Goal: Task Accomplishment & Management: Complete application form

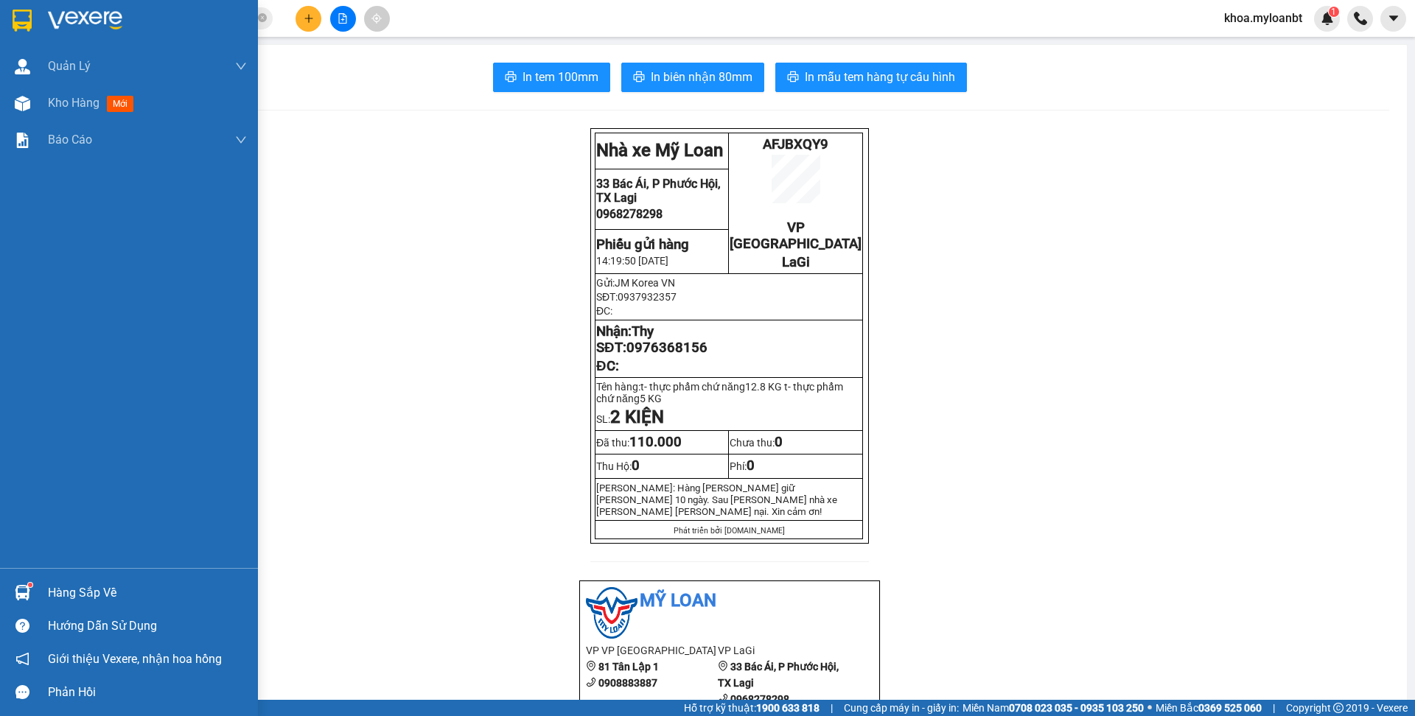
click at [21, 105] on img at bounding box center [22, 103] width 15 height 15
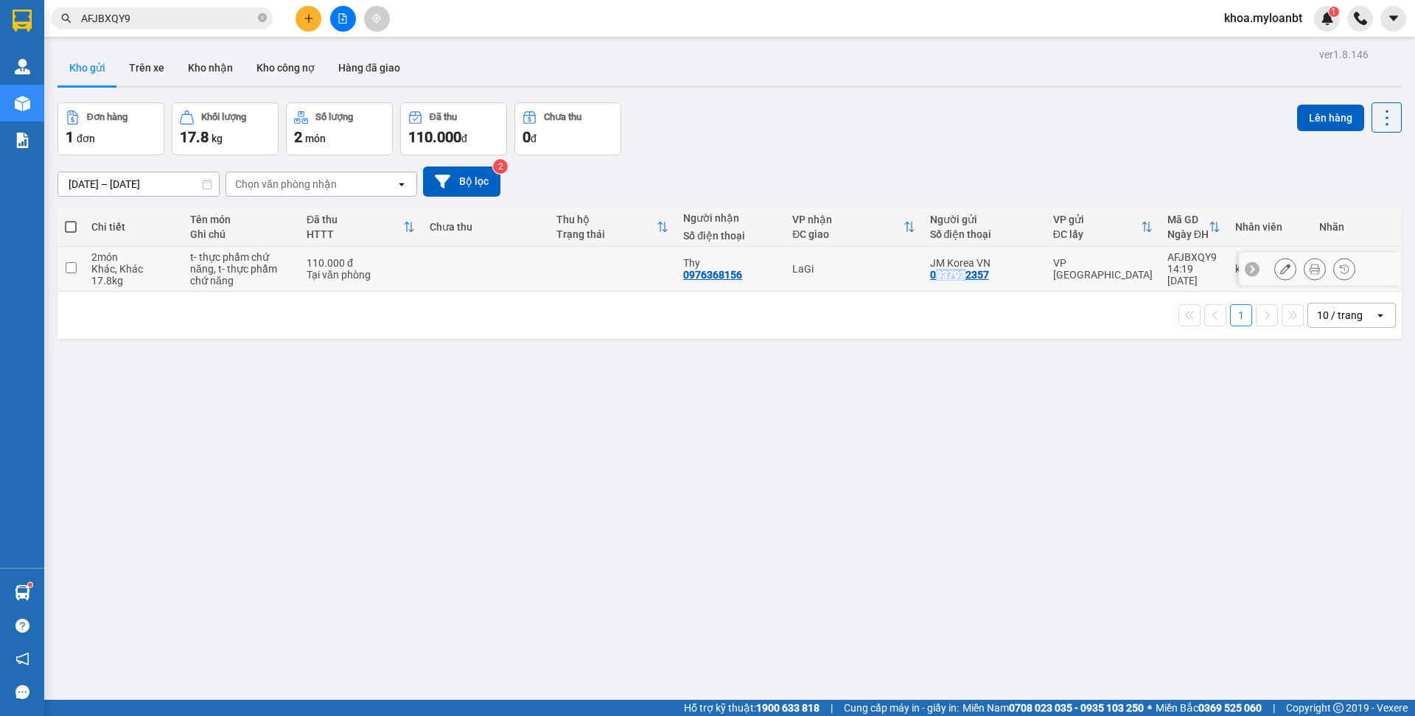
drag, startPoint x: 925, startPoint y: 279, endPoint x: 962, endPoint y: 278, distance: 36.9
click at [962, 278] on div "0937932357" at bounding box center [959, 275] width 59 height 12
drag, startPoint x: 920, startPoint y: 279, endPoint x: 986, endPoint y: 280, distance: 65.6
click at [986, 280] on div "0937932357" at bounding box center [959, 275] width 59 height 12
copy div "0937932357"
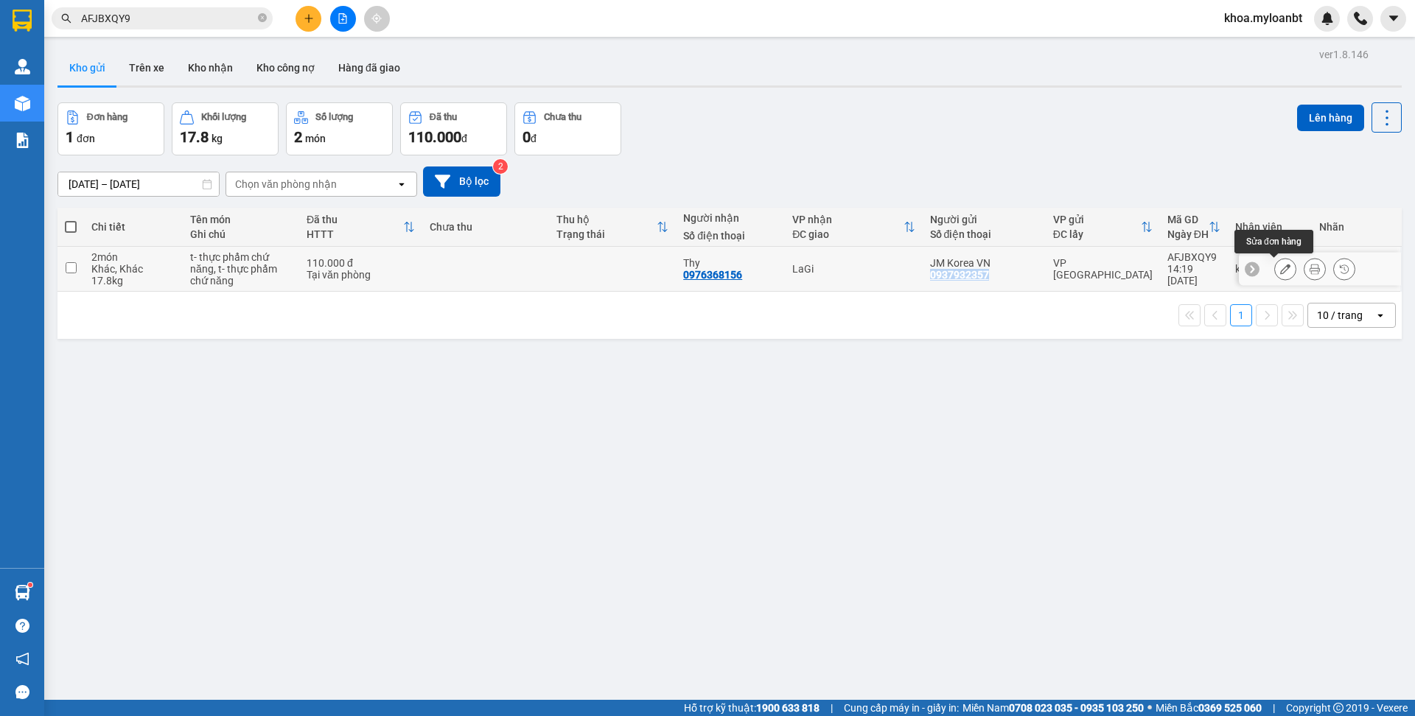
click at [1276, 275] on button at bounding box center [1285, 269] width 21 height 26
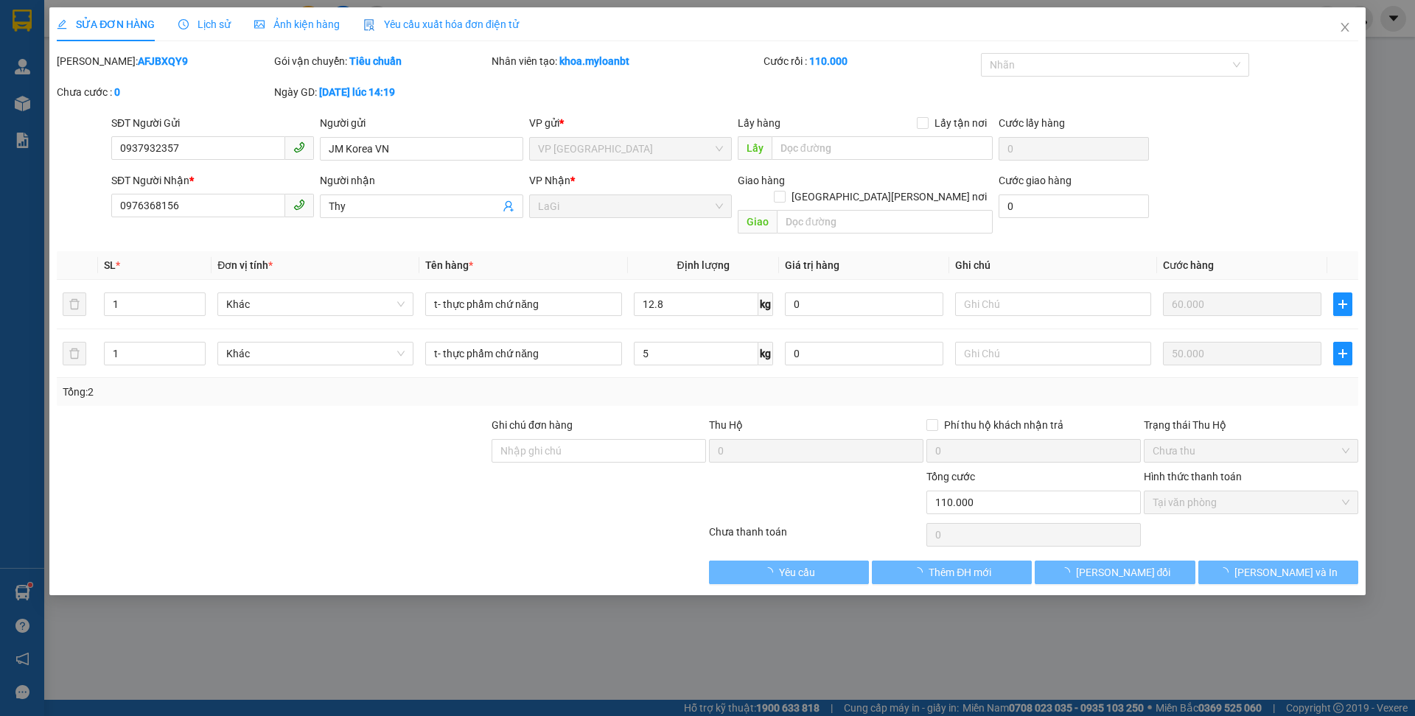
type input "0937932357"
type input "0976368156"
type input "0"
type input "110.000"
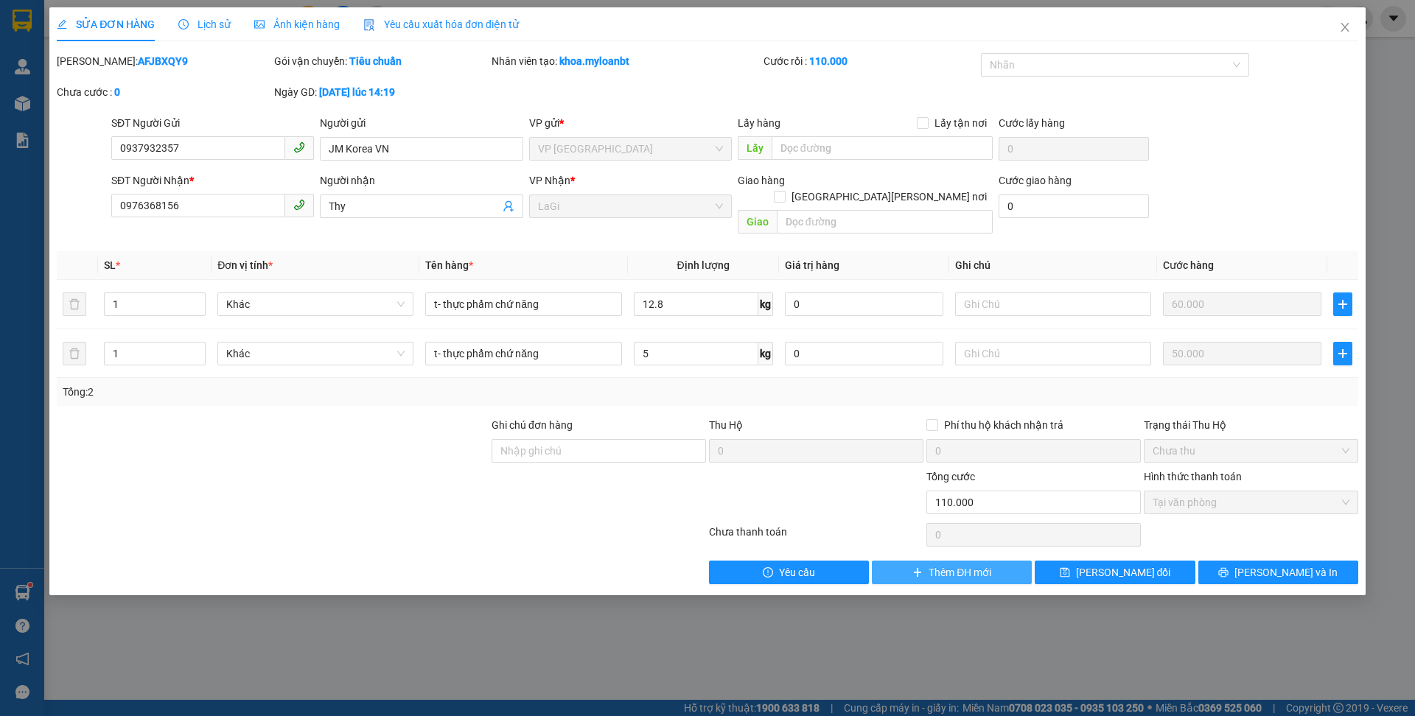
click at [925, 567] on button "Thêm ĐH mới" at bounding box center [952, 573] width 160 height 24
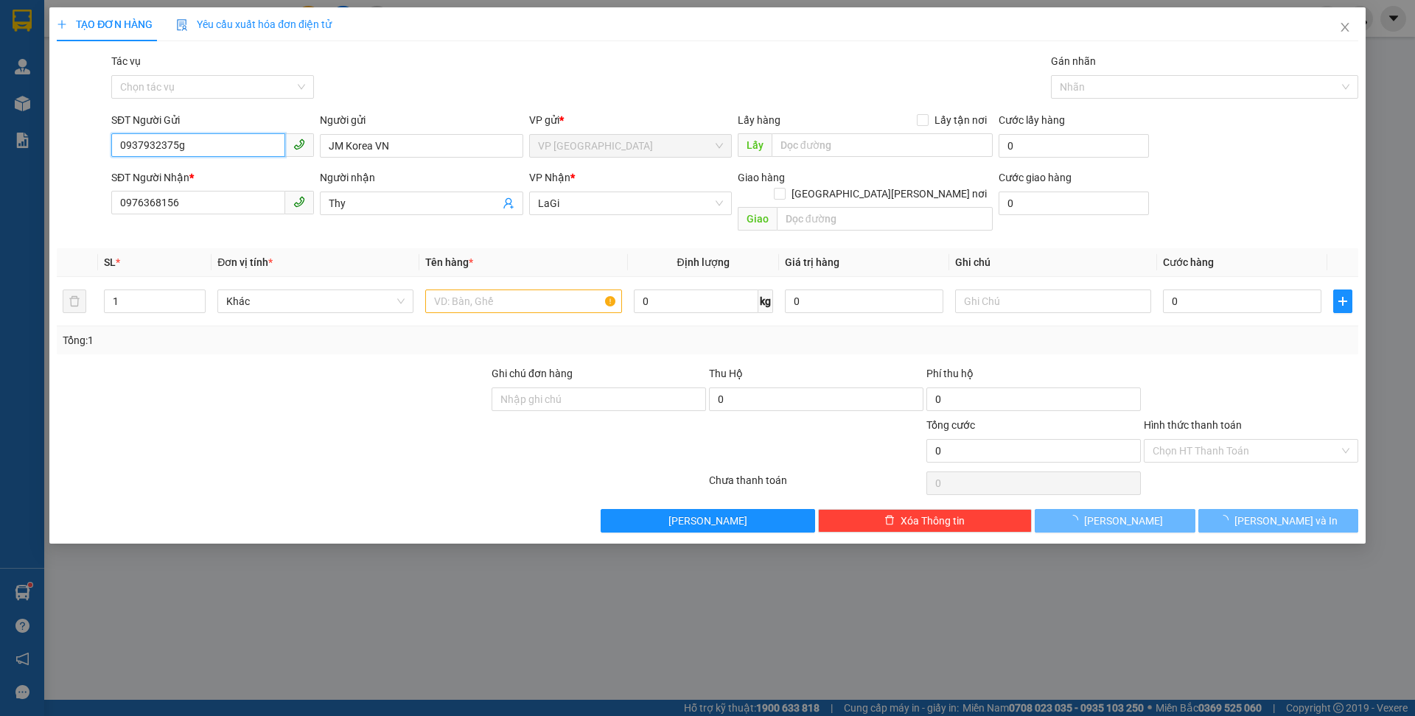
type input "0937932375g"
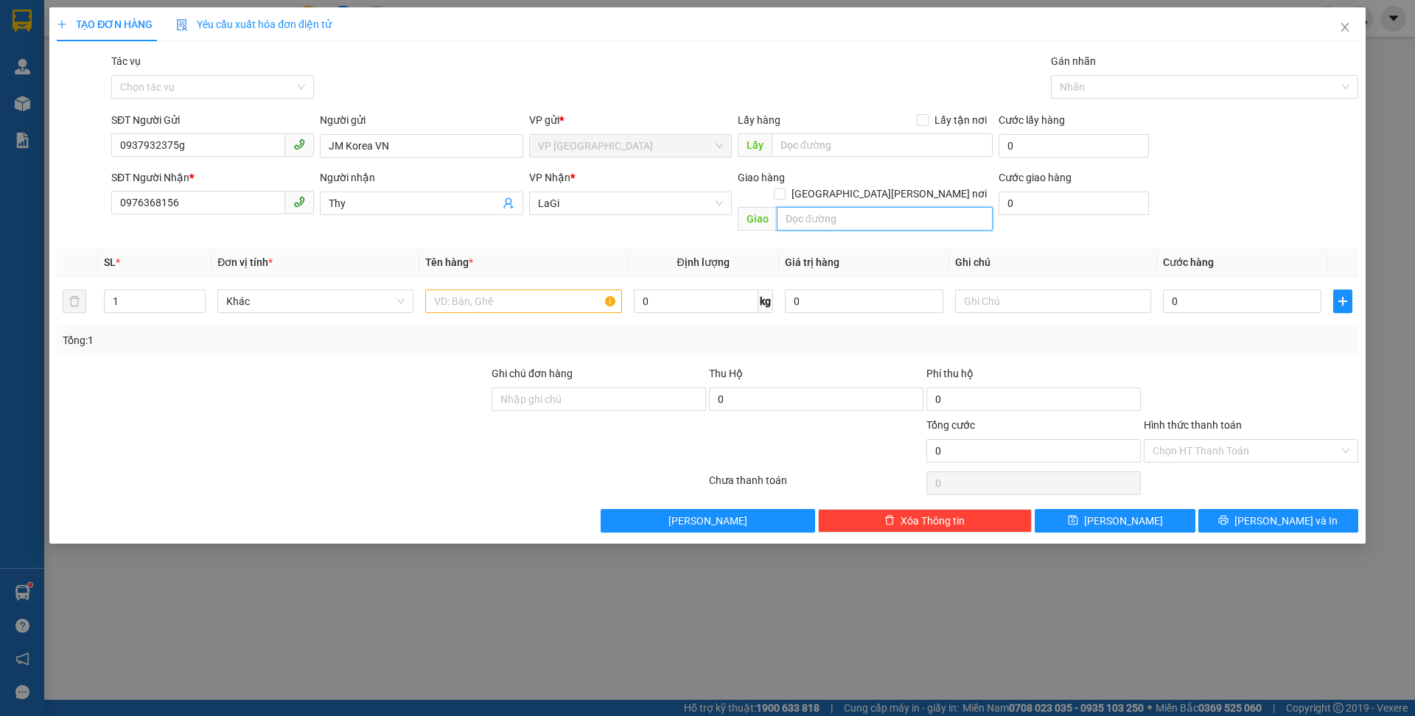
click at [830, 208] on input "text" at bounding box center [885, 219] width 216 height 24
click at [693, 290] on input "0" at bounding box center [696, 302] width 125 height 24
type input "12.8"
click at [1343, 296] on icon "plus" at bounding box center [1343, 302] width 12 height 12
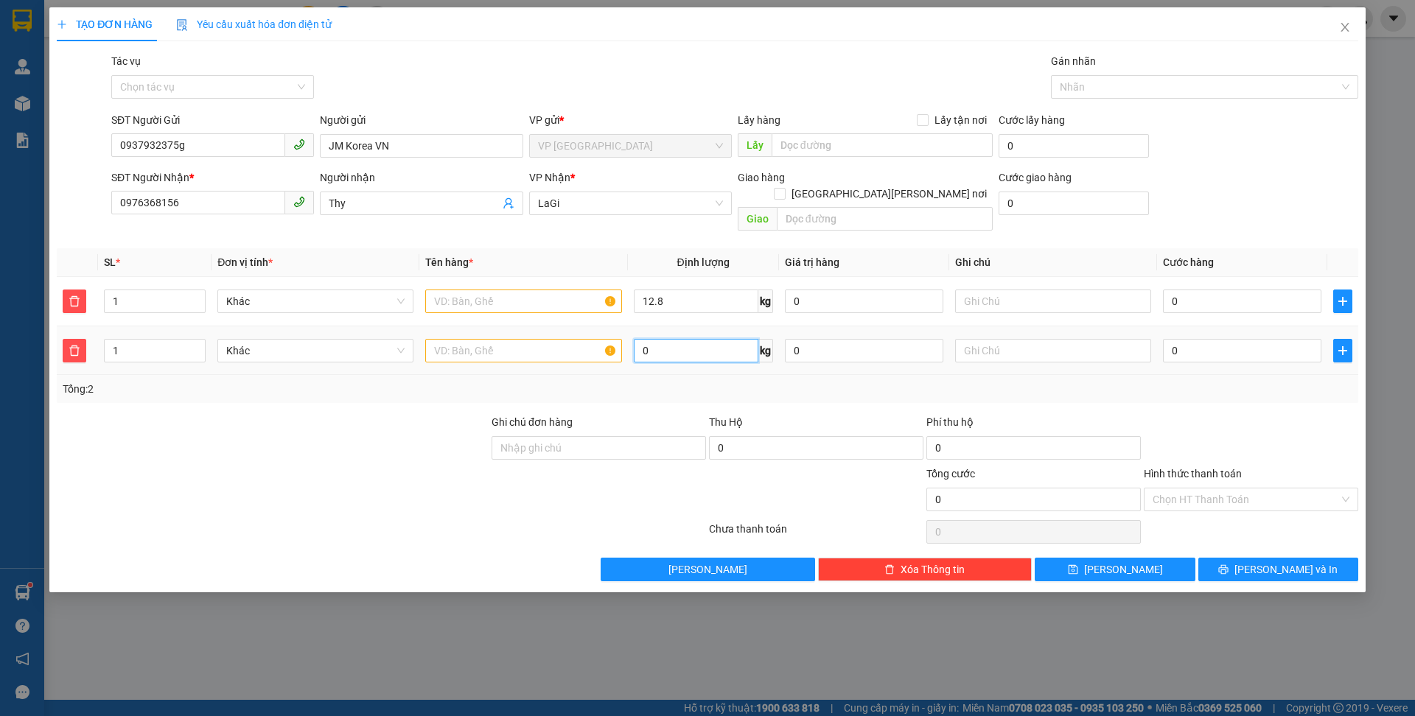
click at [709, 343] on input "0" at bounding box center [696, 351] width 125 height 24
type input "5"
click at [502, 290] on input "text" at bounding box center [523, 302] width 196 height 24
paste input "t- thực phẩm chứ năng"
type input "t- thực phẩm chứ năng"
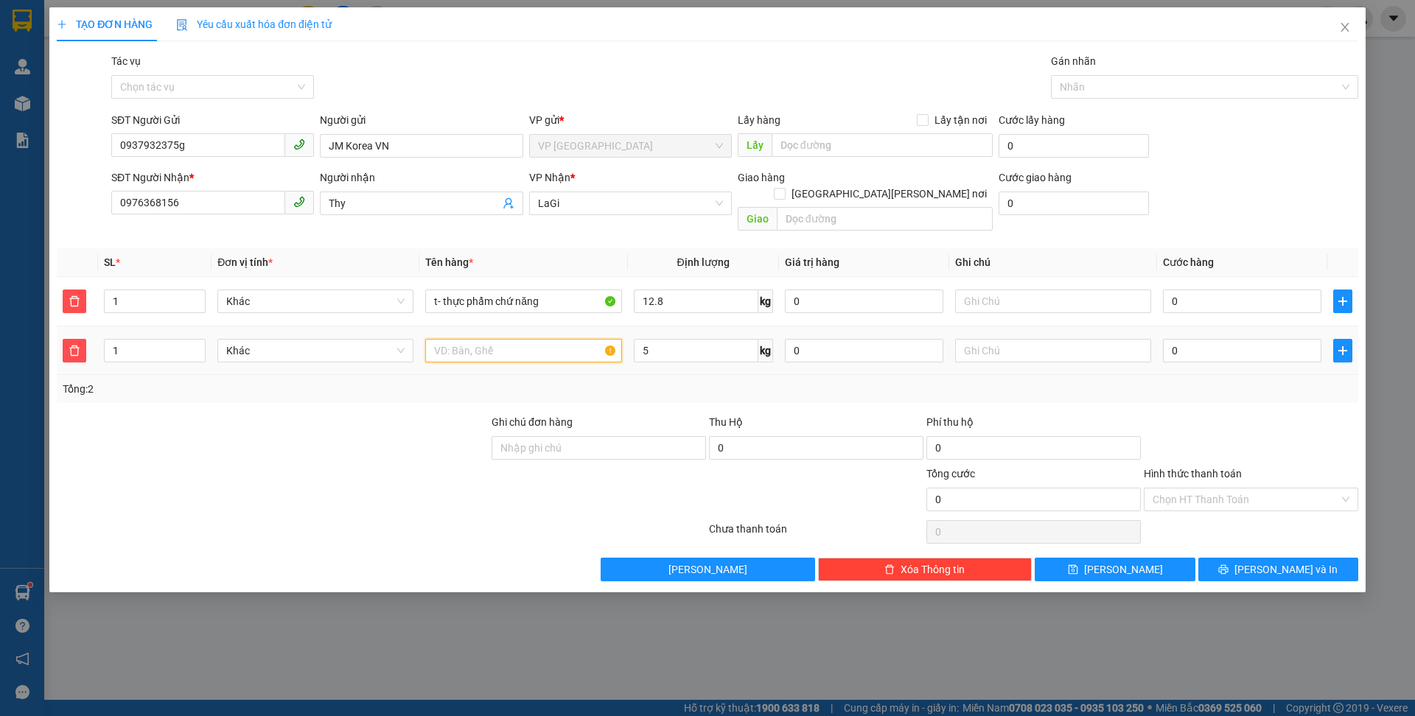
click at [499, 340] on input "text" at bounding box center [523, 351] width 196 height 24
paste input "t- thực phẩm chứ năng"
type input "t- thực phẩm chứ năng"
click at [839, 207] on input "text" at bounding box center [885, 219] width 216 height 24
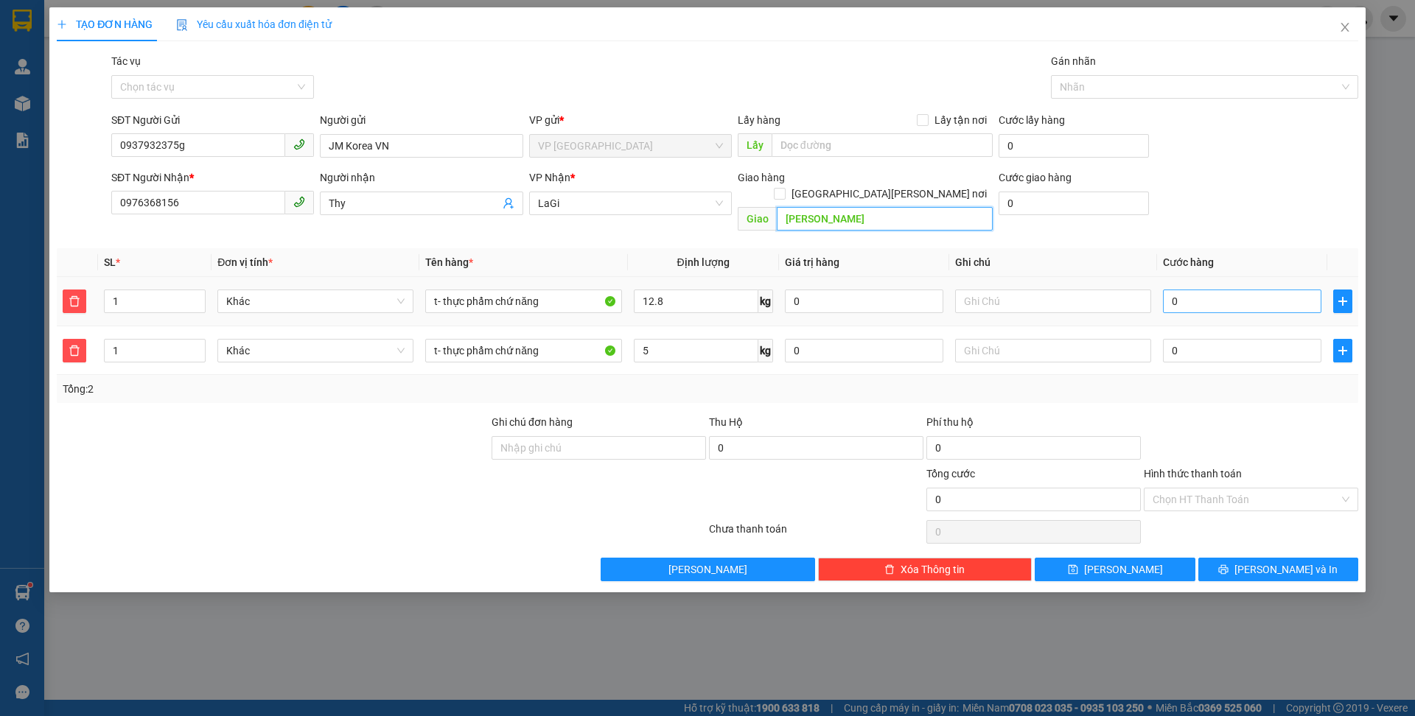
type input "[PERSON_NAME]"
click at [1242, 290] on input "0" at bounding box center [1242, 302] width 158 height 24
type input "8"
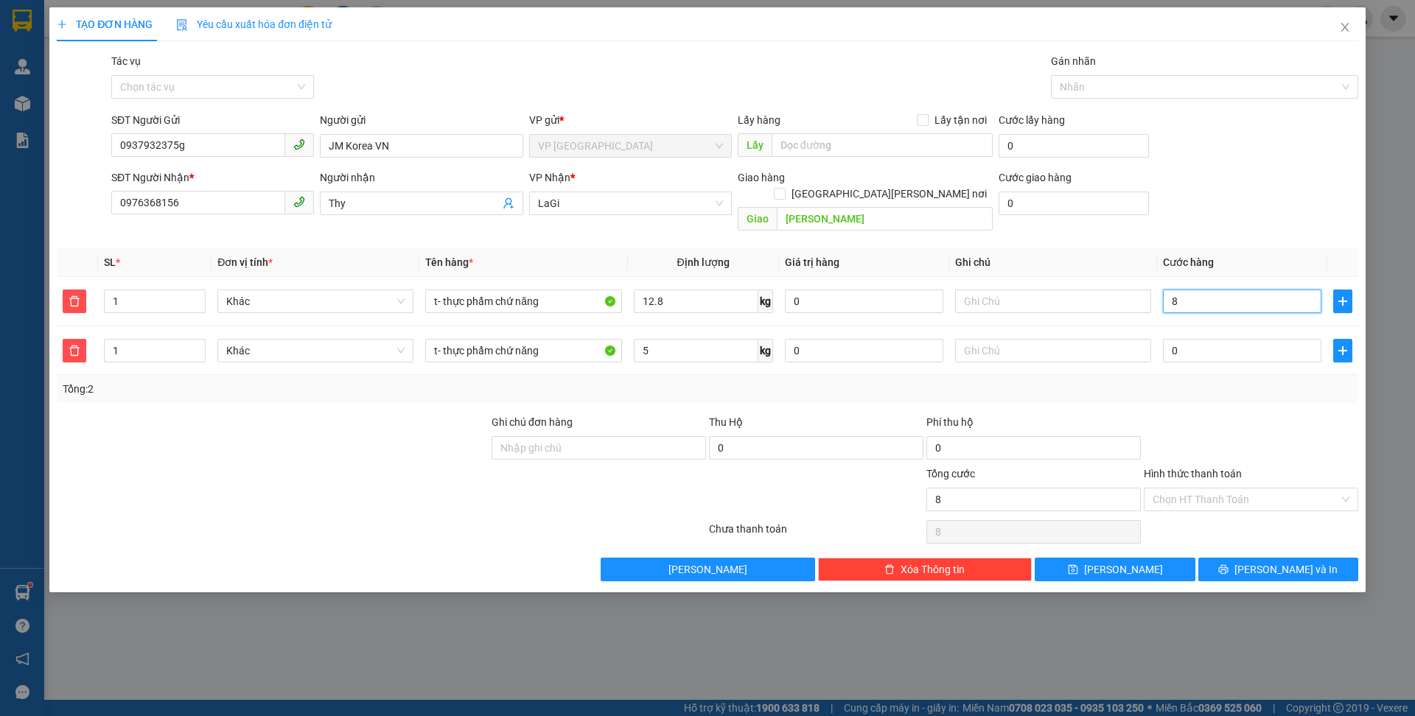
type input "80"
type input "80.000"
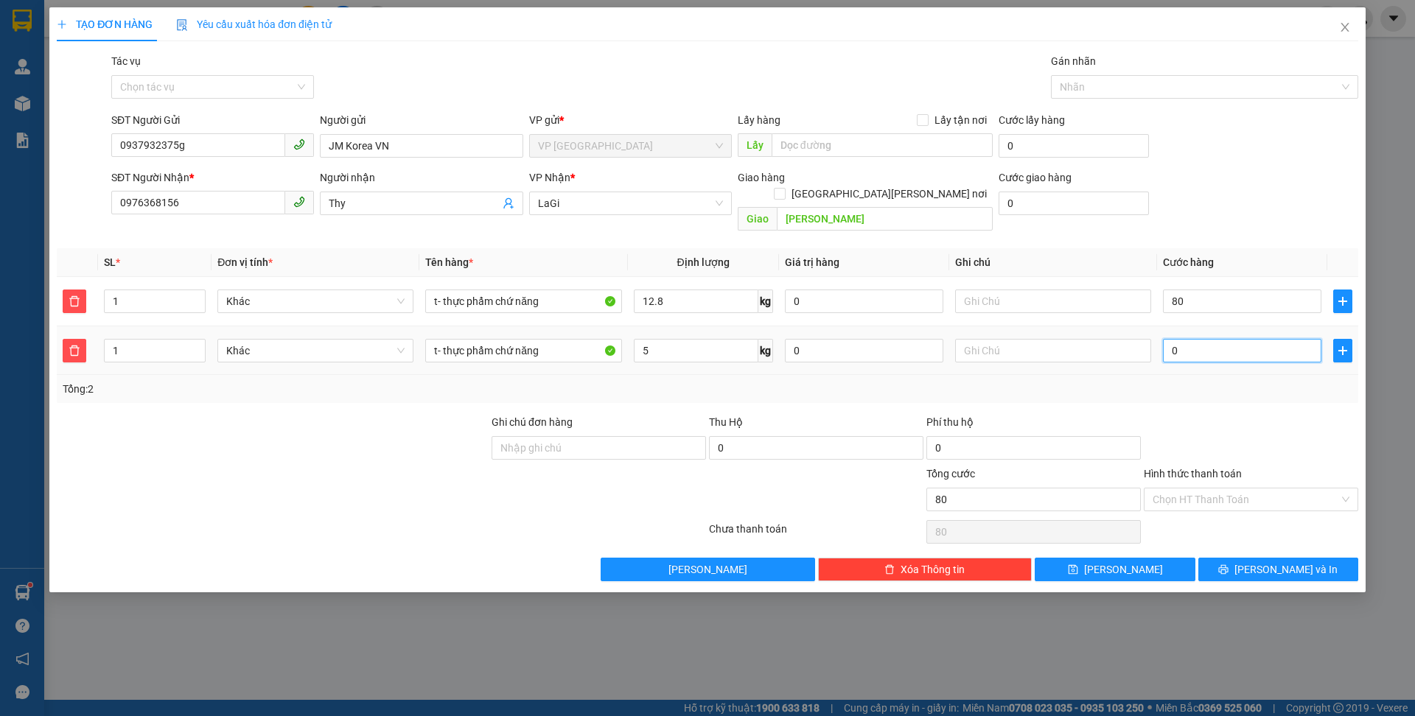
type input "80.000"
click at [1277, 339] on input "0" at bounding box center [1242, 351] width 158 height 24
type input "80.007"
type input "70"
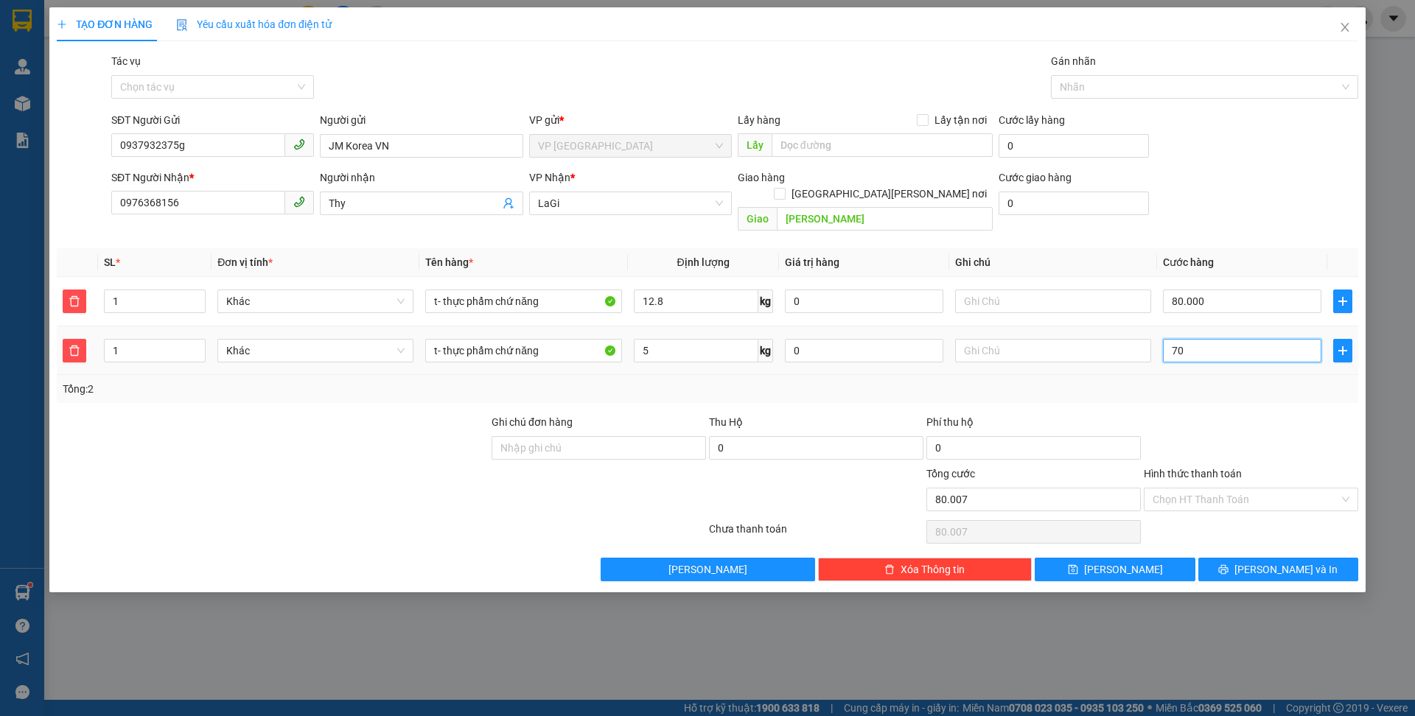
type input "80.070"
type input "70"
type input "150.000"
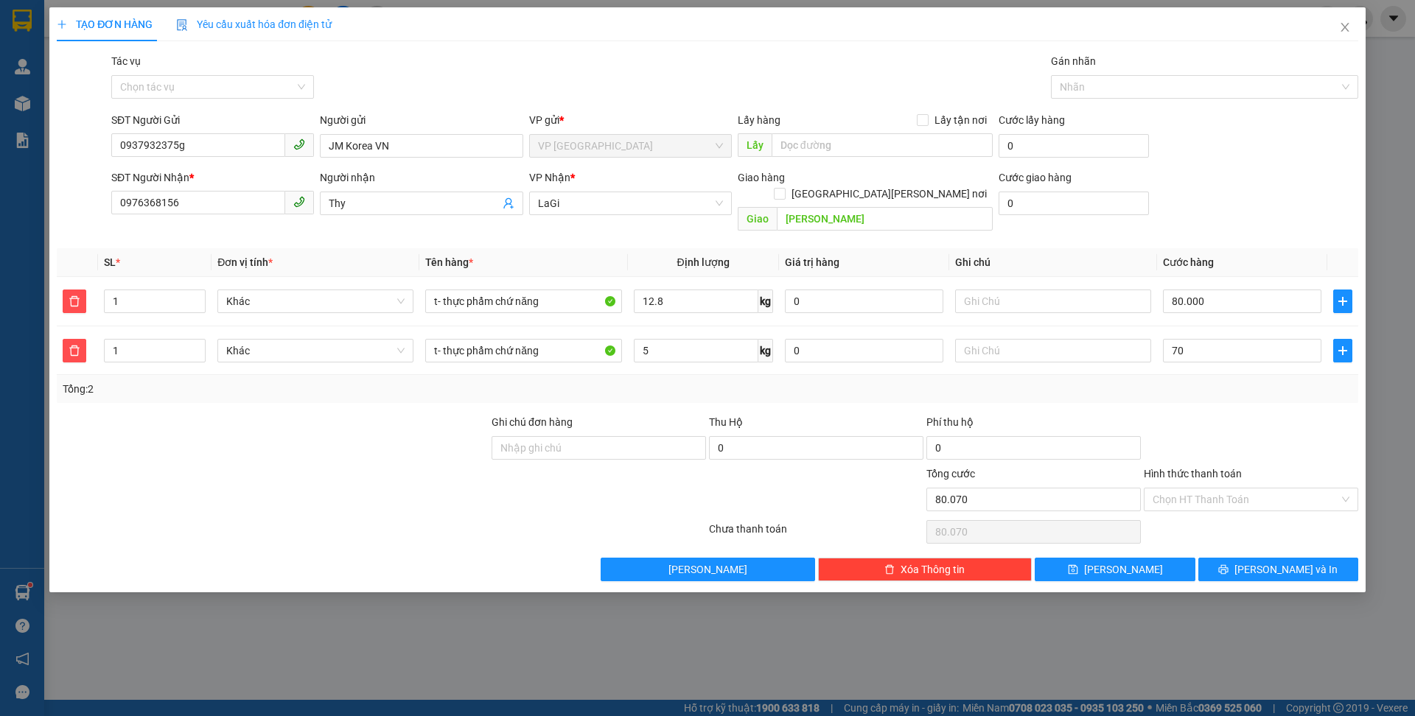
type input "70.000"
click at [919, 414] on div "Thu Hộ" at bounding box center [816, 422] width 214 height 16
click at [1228, 565] on icon "printer" at bounding box center [1224, 570] width 10 height 10
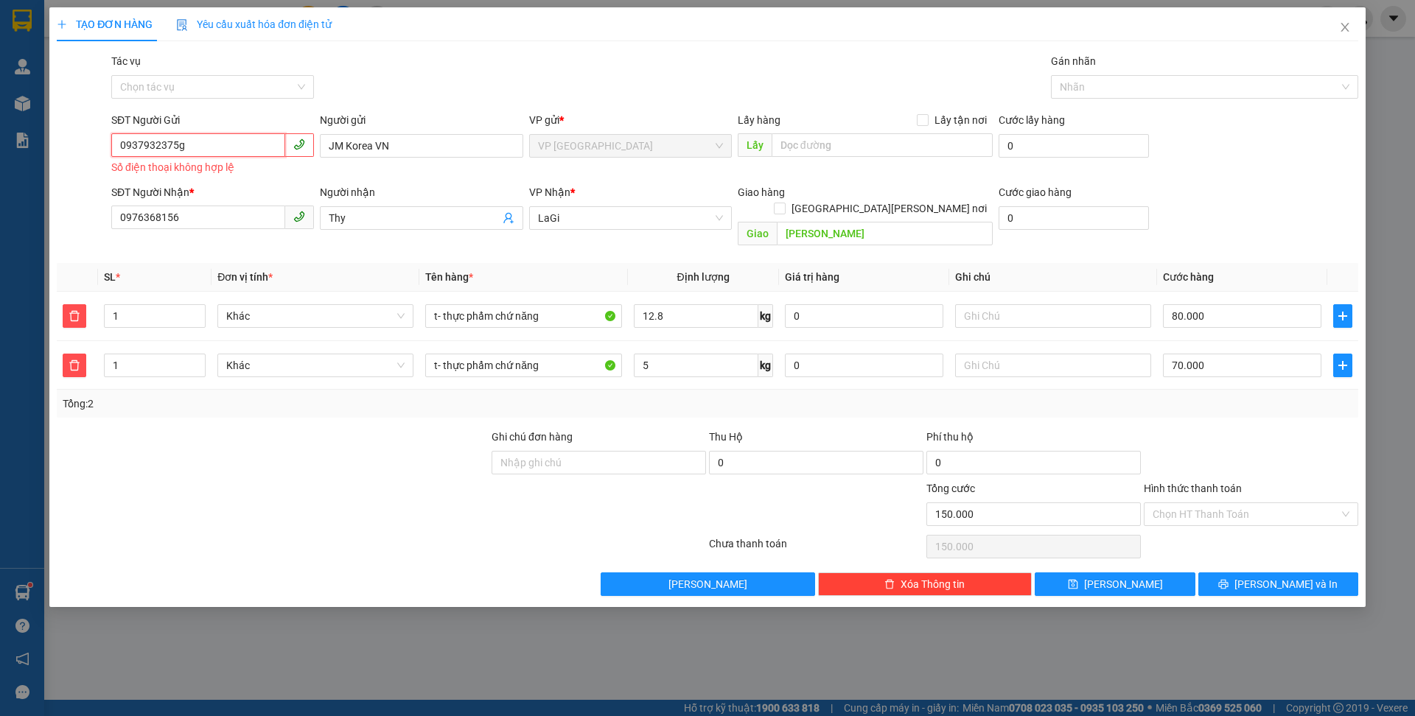
click at [234, 154] on input "0937932375g" at bounding box center [198, 145] width 174 height 24
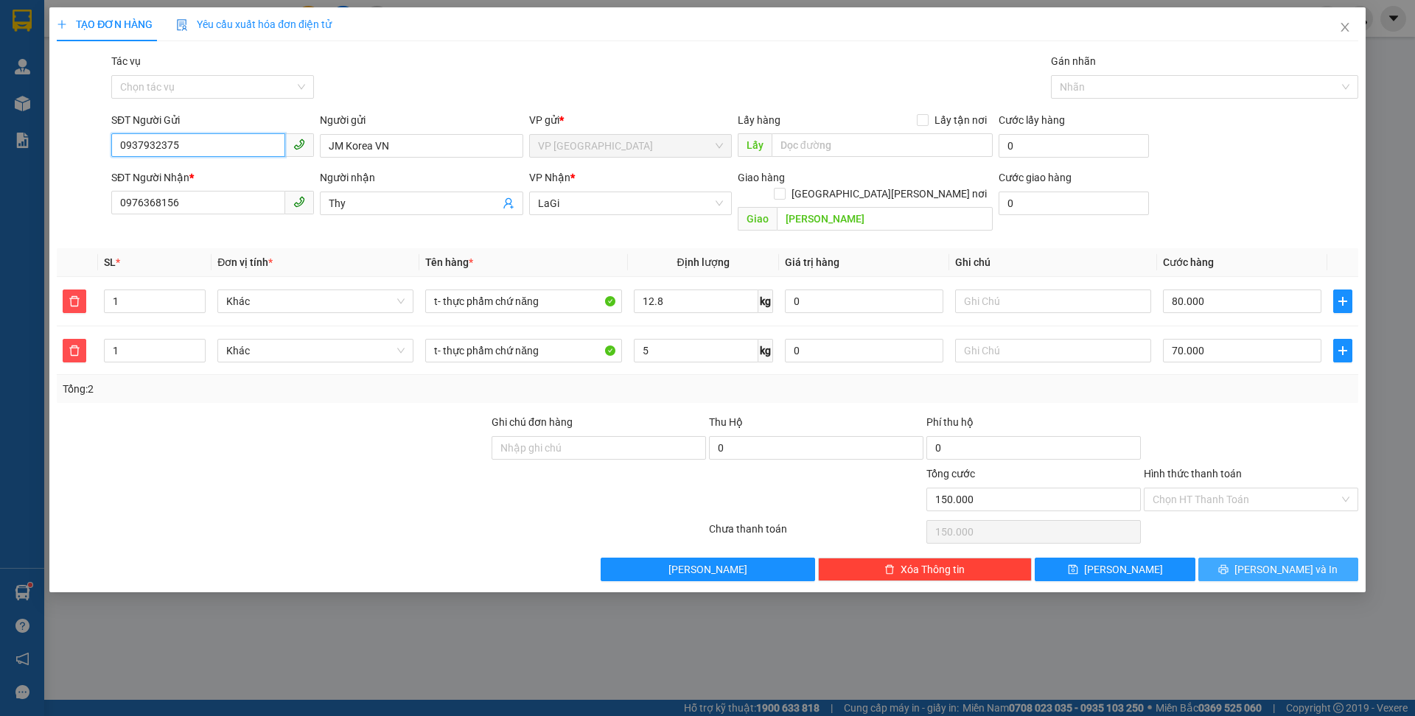
type input "0937932375"
click at [1228, 565] on icon "printer" at bounding box center [1223, 570] width 10 height 10
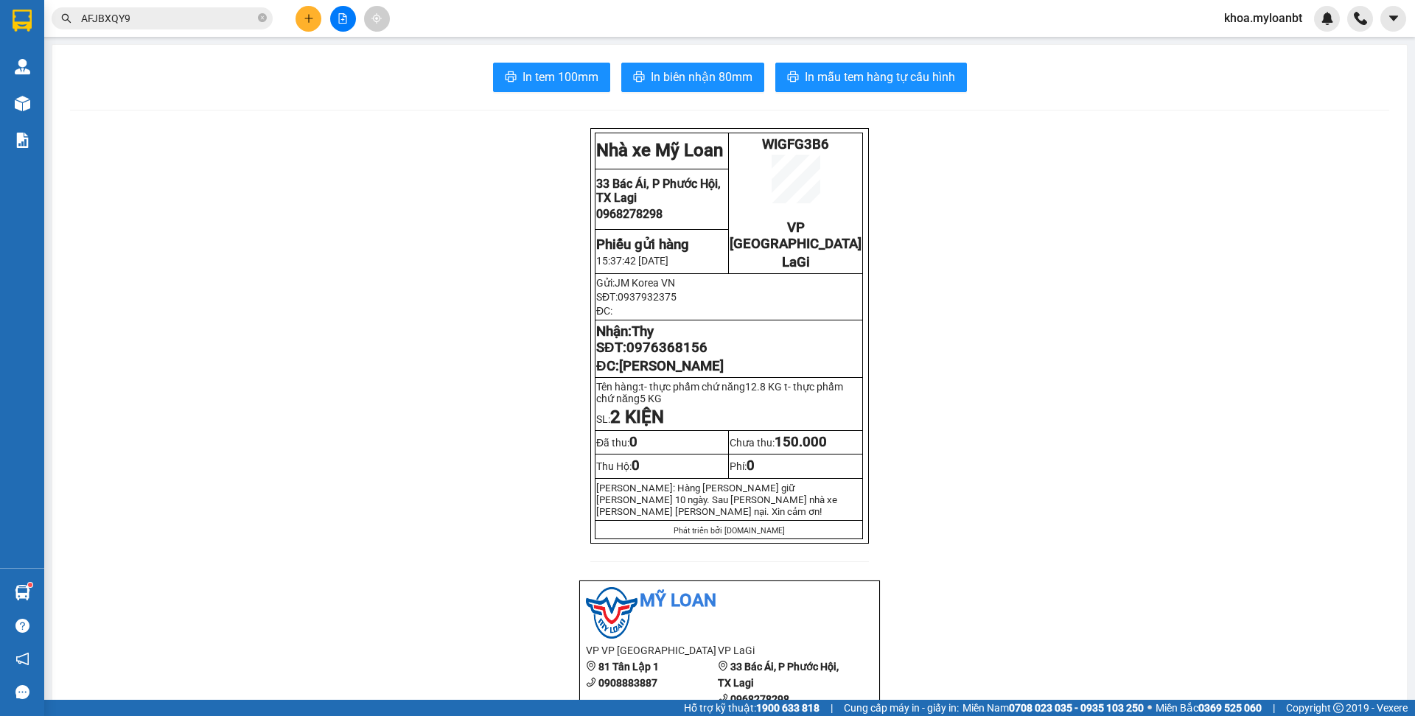
click at [894, 86] on button "In mẫu tem hàng tự cấu hình" at bounding box center [871, 77] width 192 height 29
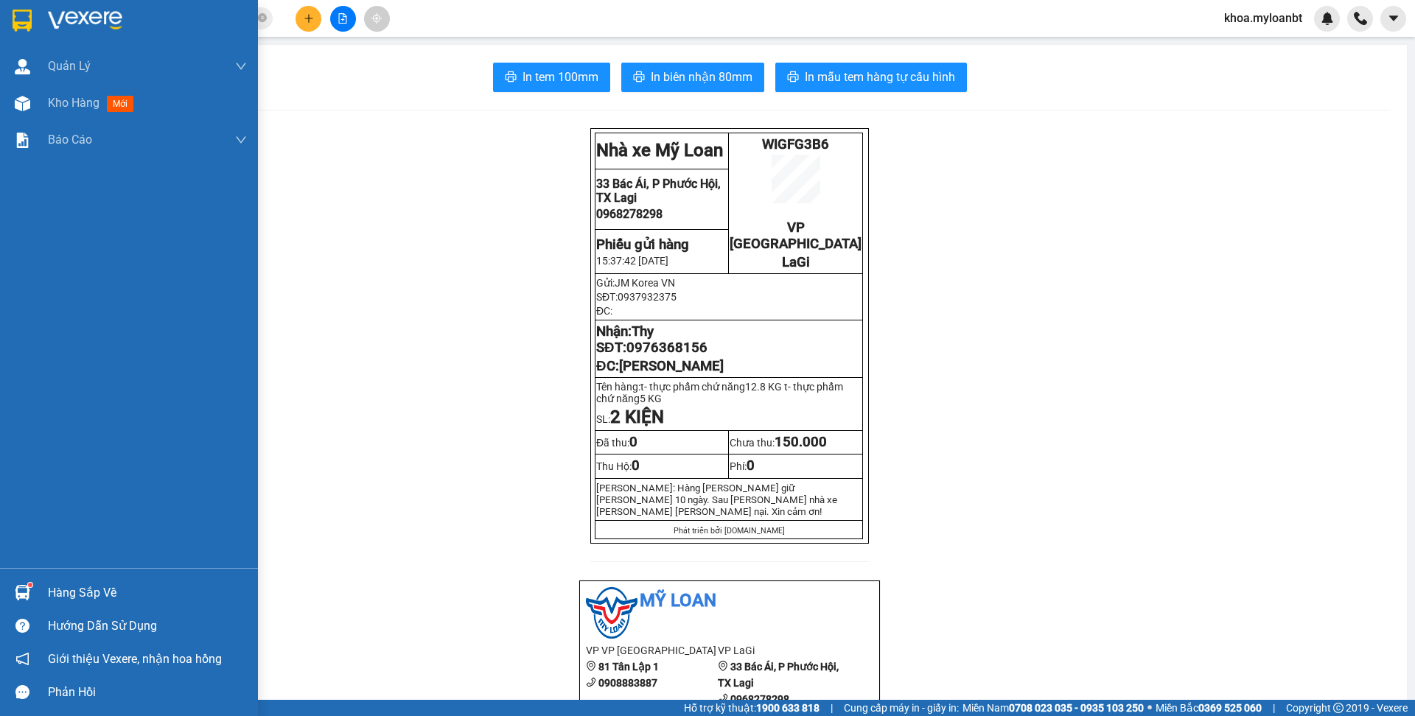
click at [21, 592] on img at bounding box center [22, 592] width 15 height 15
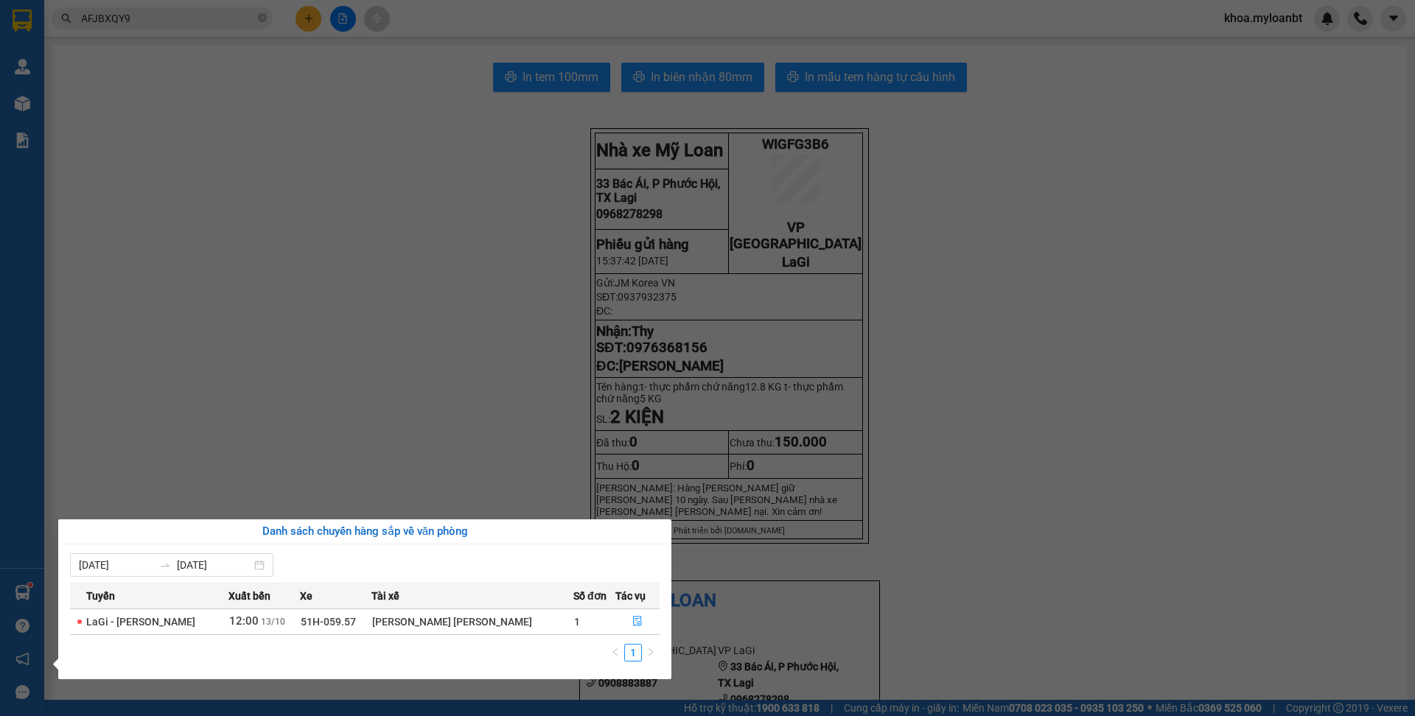
click at [573, 618] on td "1" at bounding box center [594, 622] width 42 height 26
click at [649, 623] on button "button" at bounding box center [637, 622] width 43 height 24
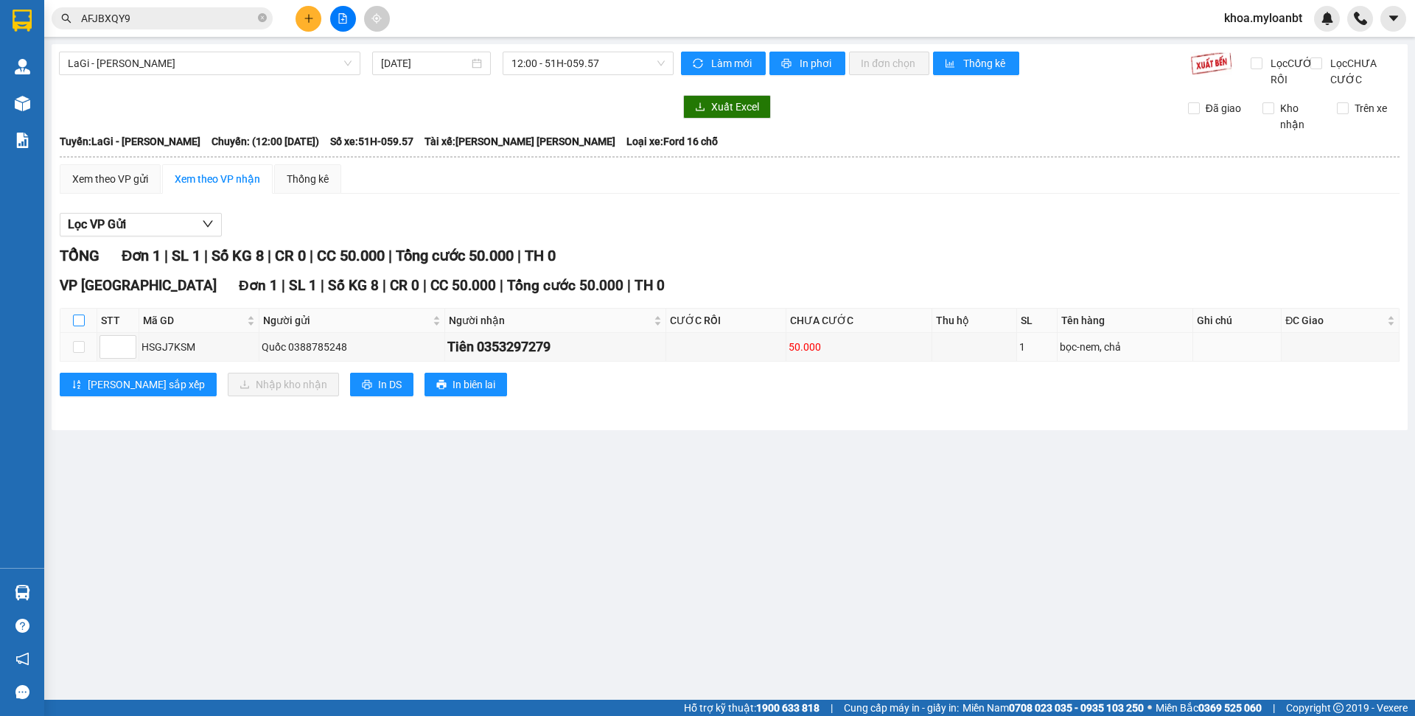
click at [84, 329] on label at bounding box center [79, 320] width 12 height 16
click at [84, 326] on input "checkbox" at bounding box center [79, 321] width 12 height 12
checkbox input "true"
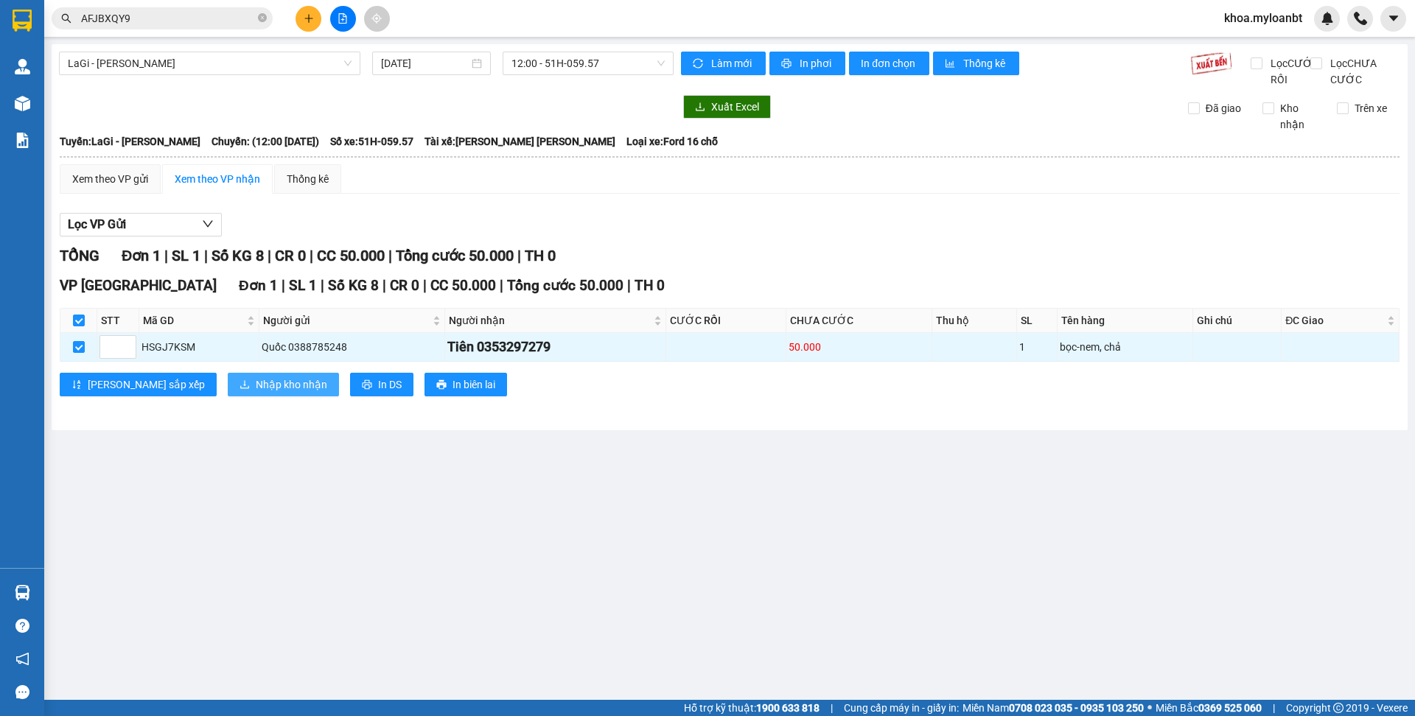
click at [256, 393] on span "Nhập kho nhận" at bounding box center [291, 385] width 71 height 16
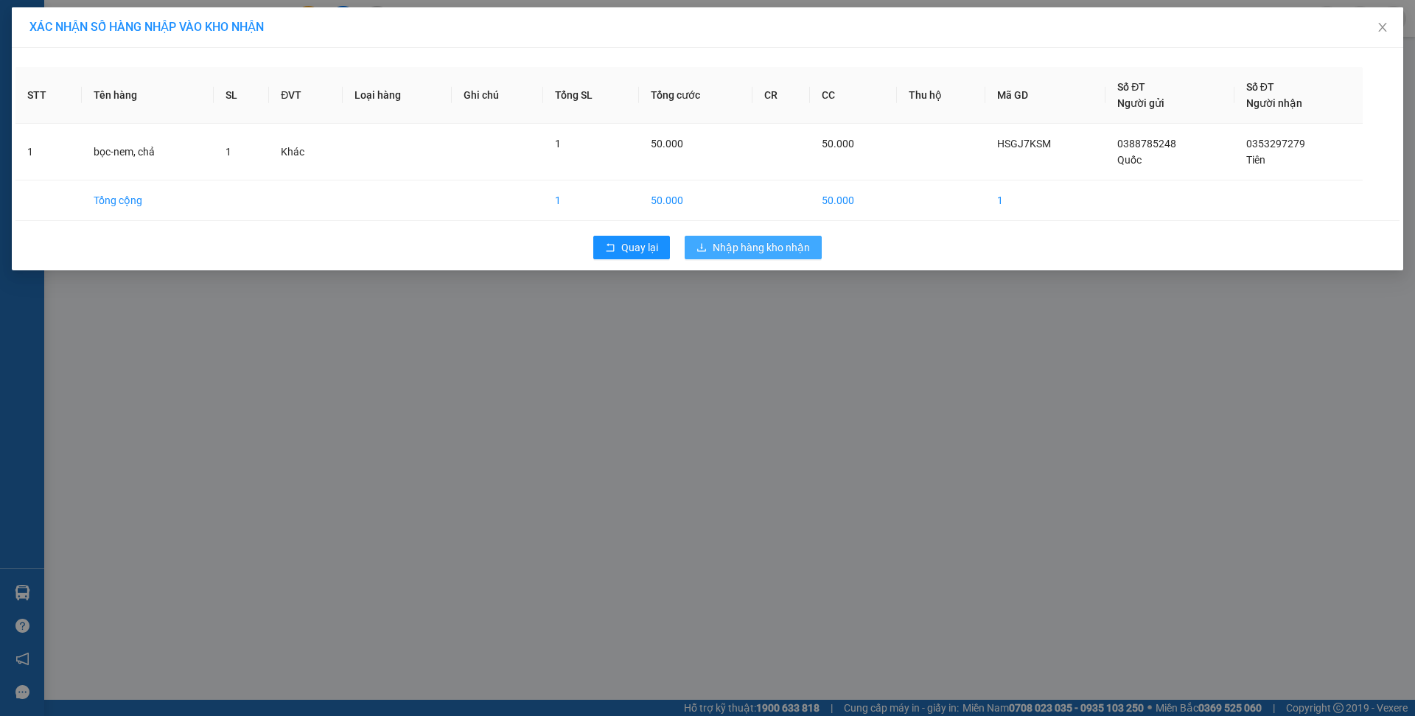
click at [800, 245] on span "Nhập hàng kho nhận" at bounding box center [761, 248] width 97 height 16
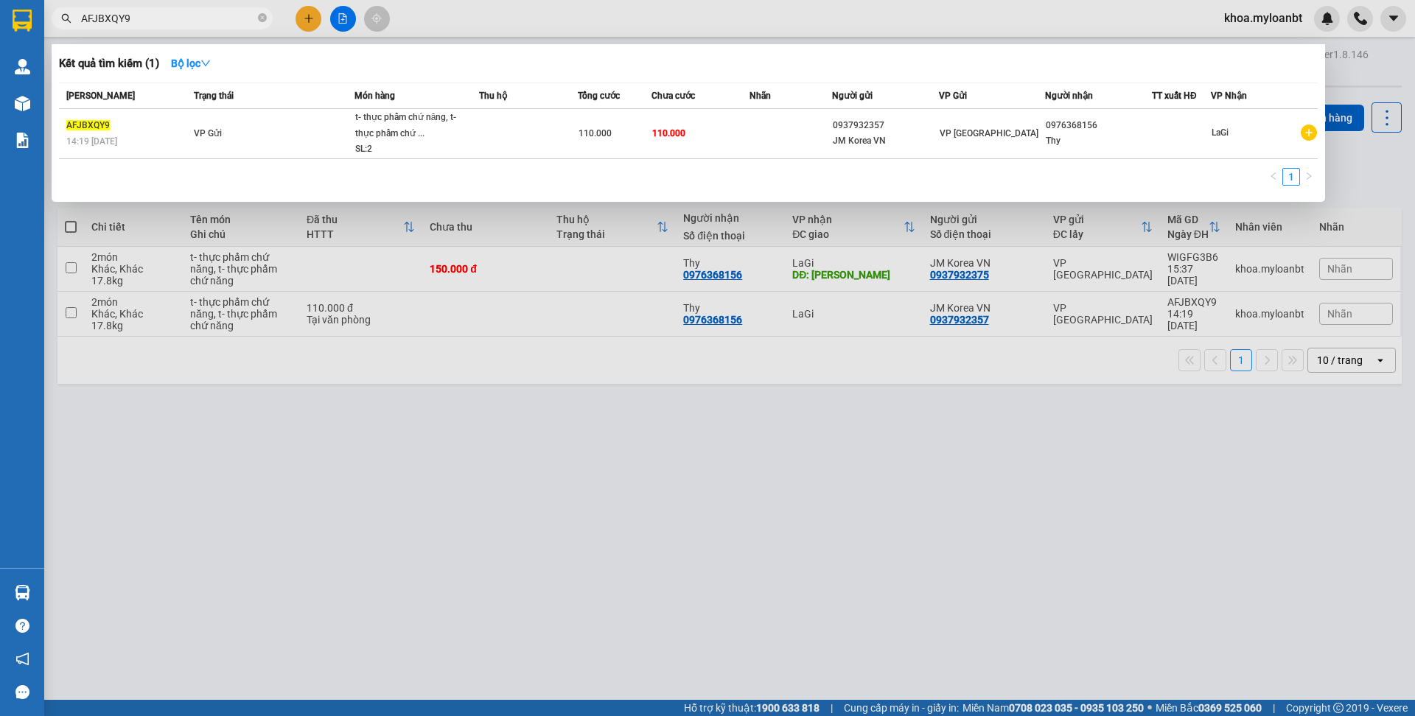
click at [241, 13] on input "AFJBXQY9" at bounding box center [168, 18] width 174 height 16
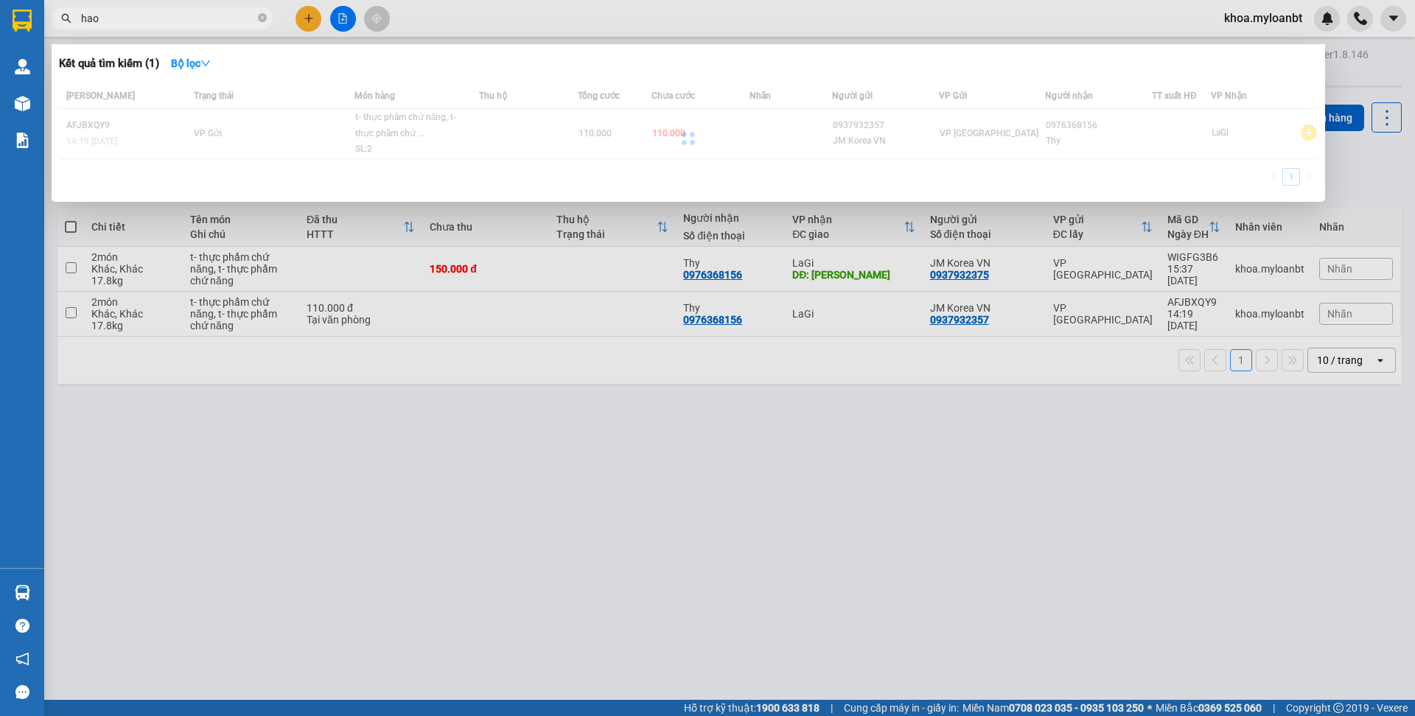
type input "hảo"
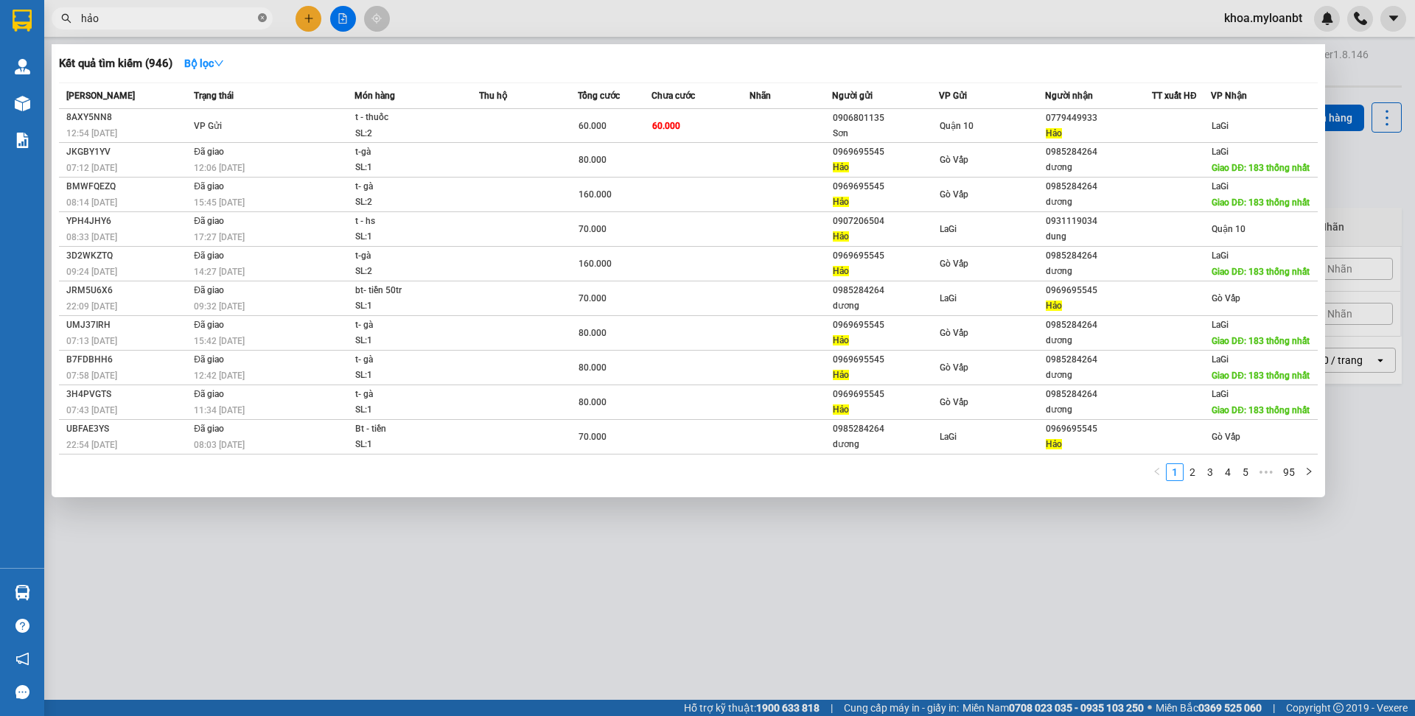
click at [258, 18] on icon "close-circle" at bounding box center [262, 17] width 9 height 9
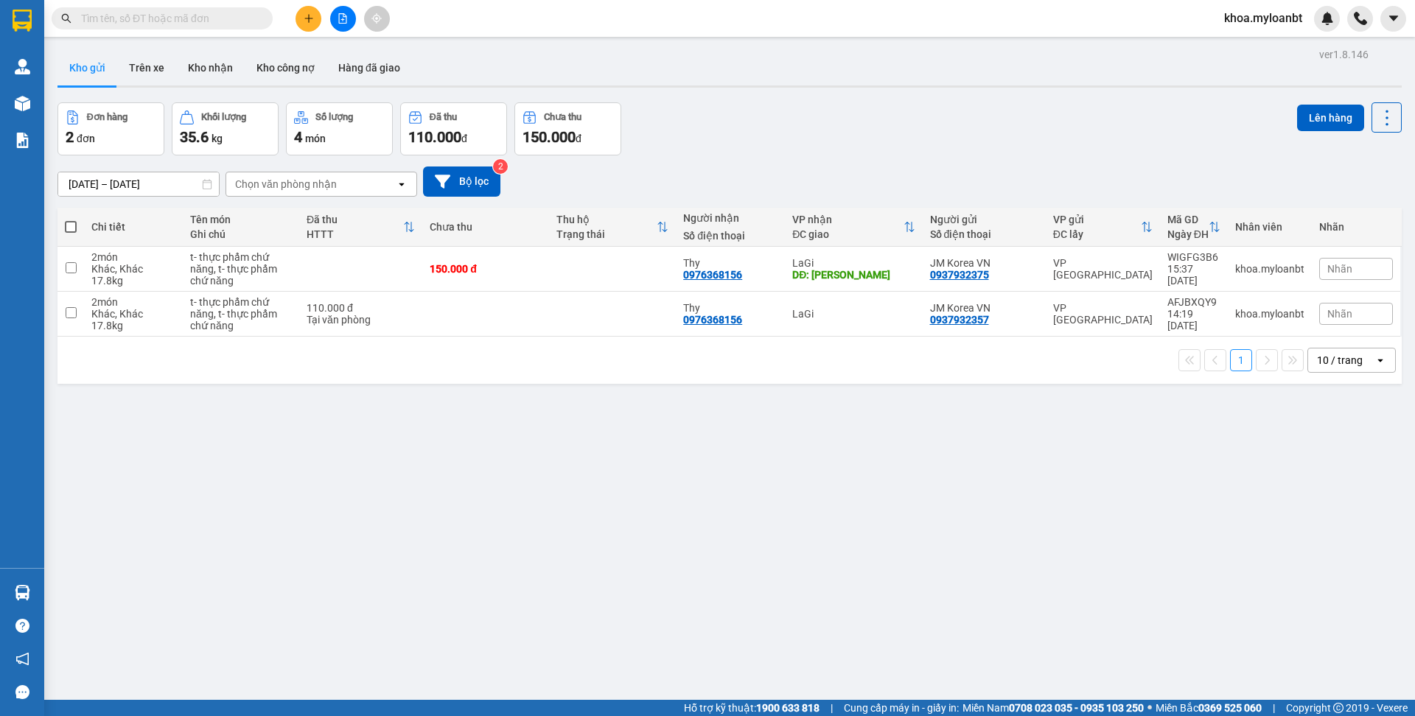
click at [238, 18] on input "text" at bounding box center [168, 18] width 174 height 16
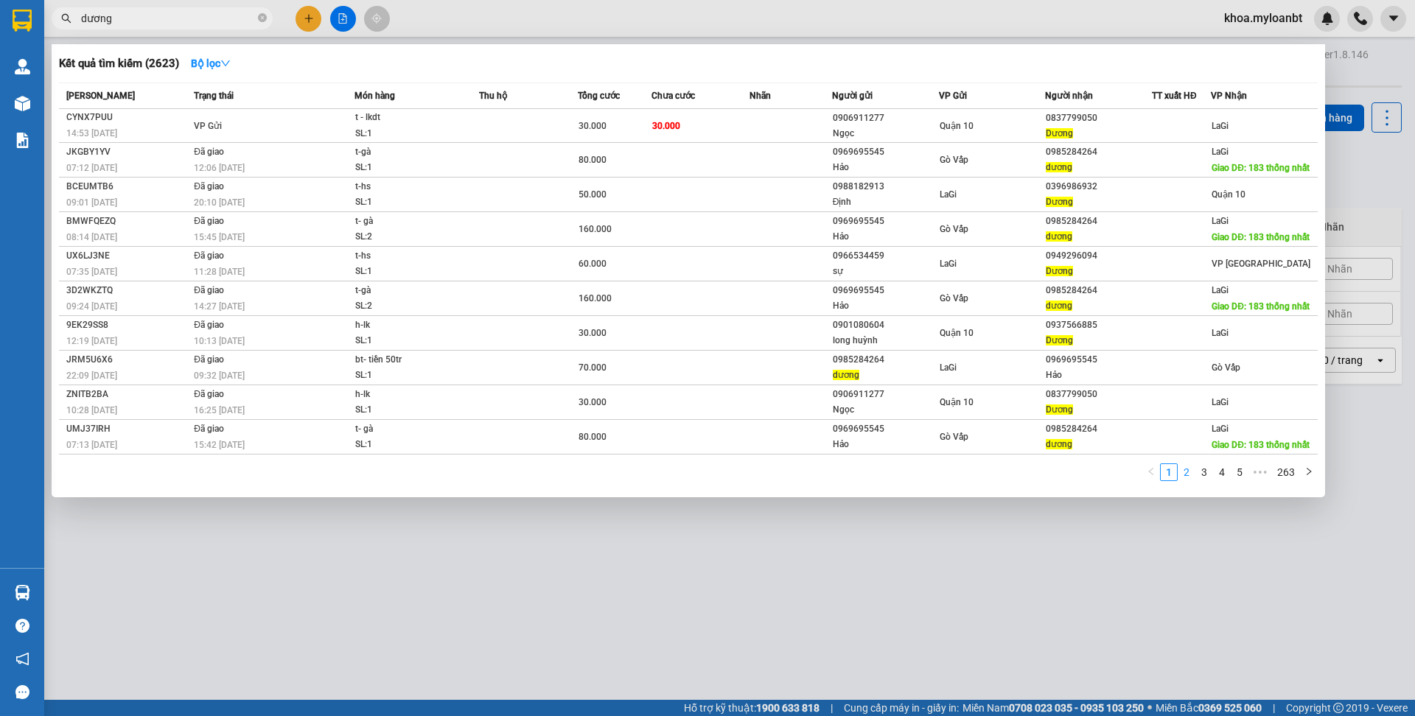
type input "dương"
click at [1189, 480] on link "2" at bounding box center [1186, 472] width 16 height 16
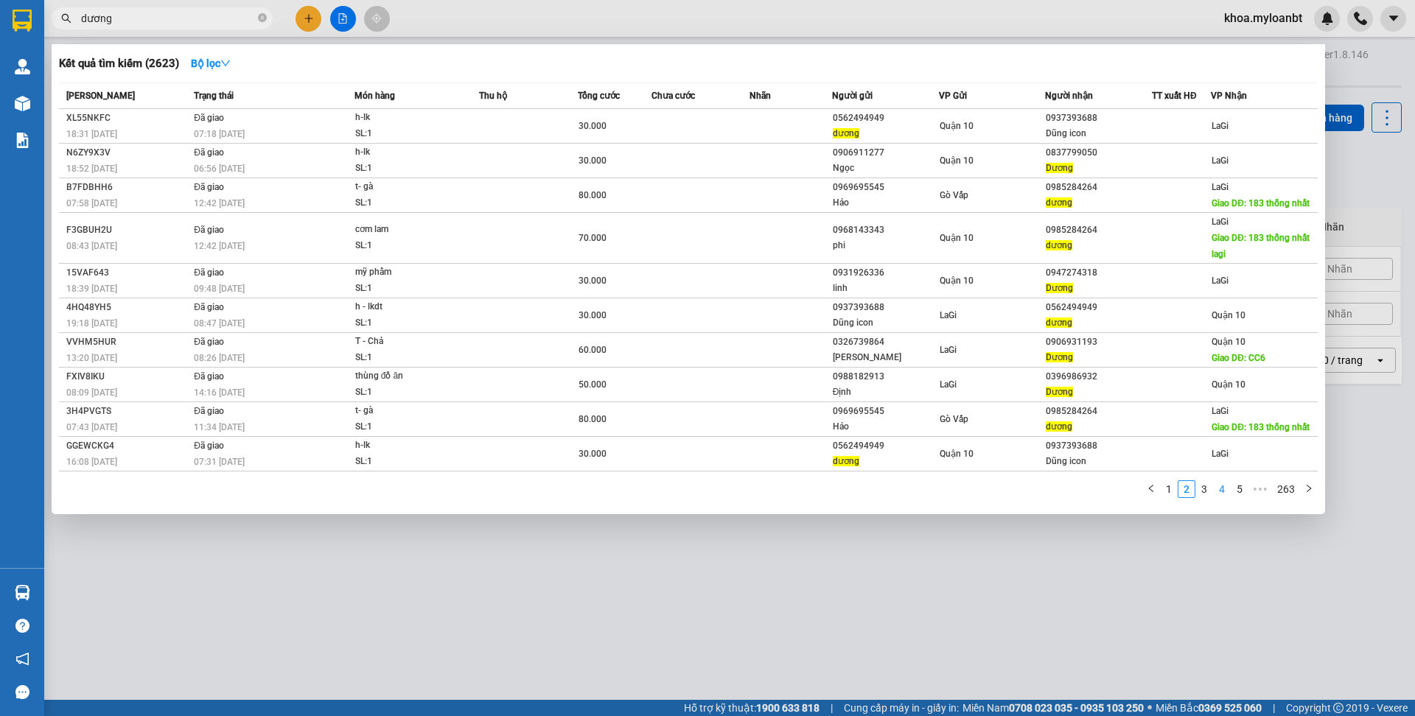
click at [1214, 497] on link "4" at bounding box center [1222, 489] width 16 height 16
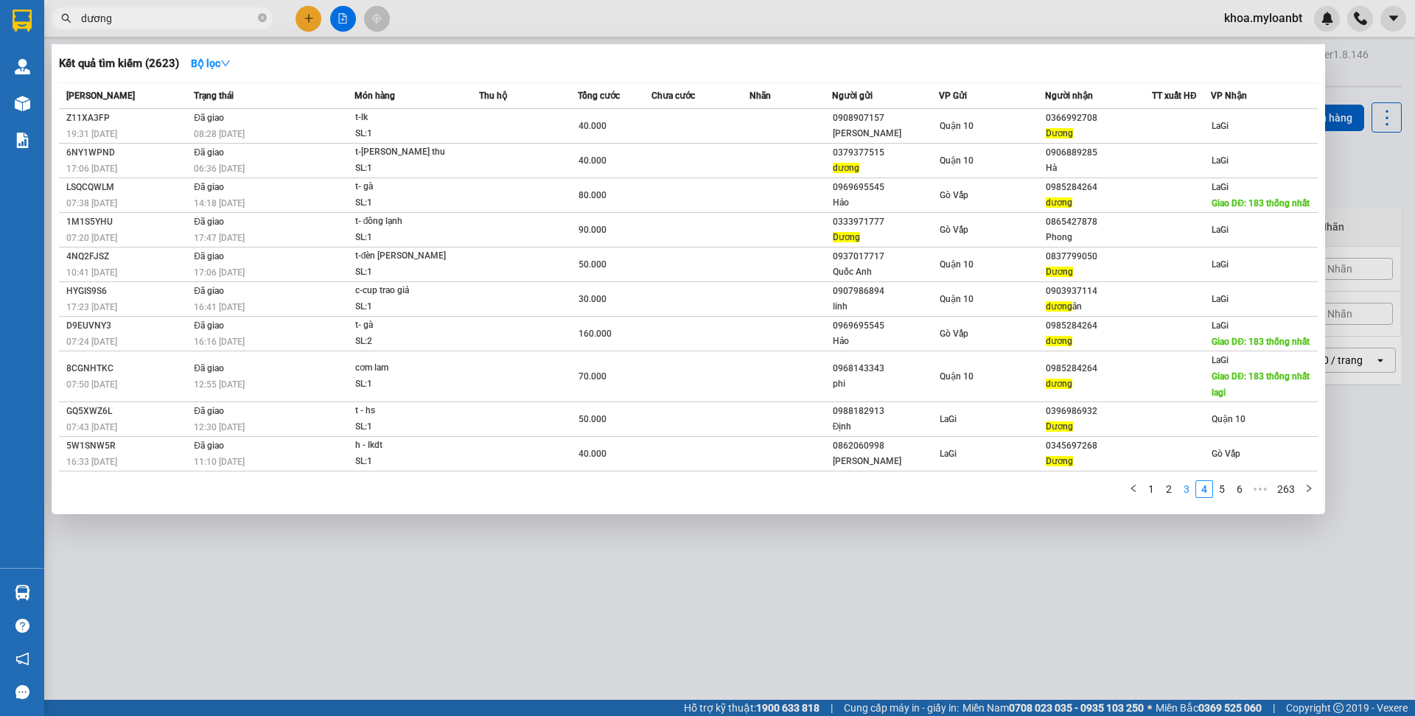
click at [1189, 497] on link "3" at bounding box center [1186, 489] width 16 height 16
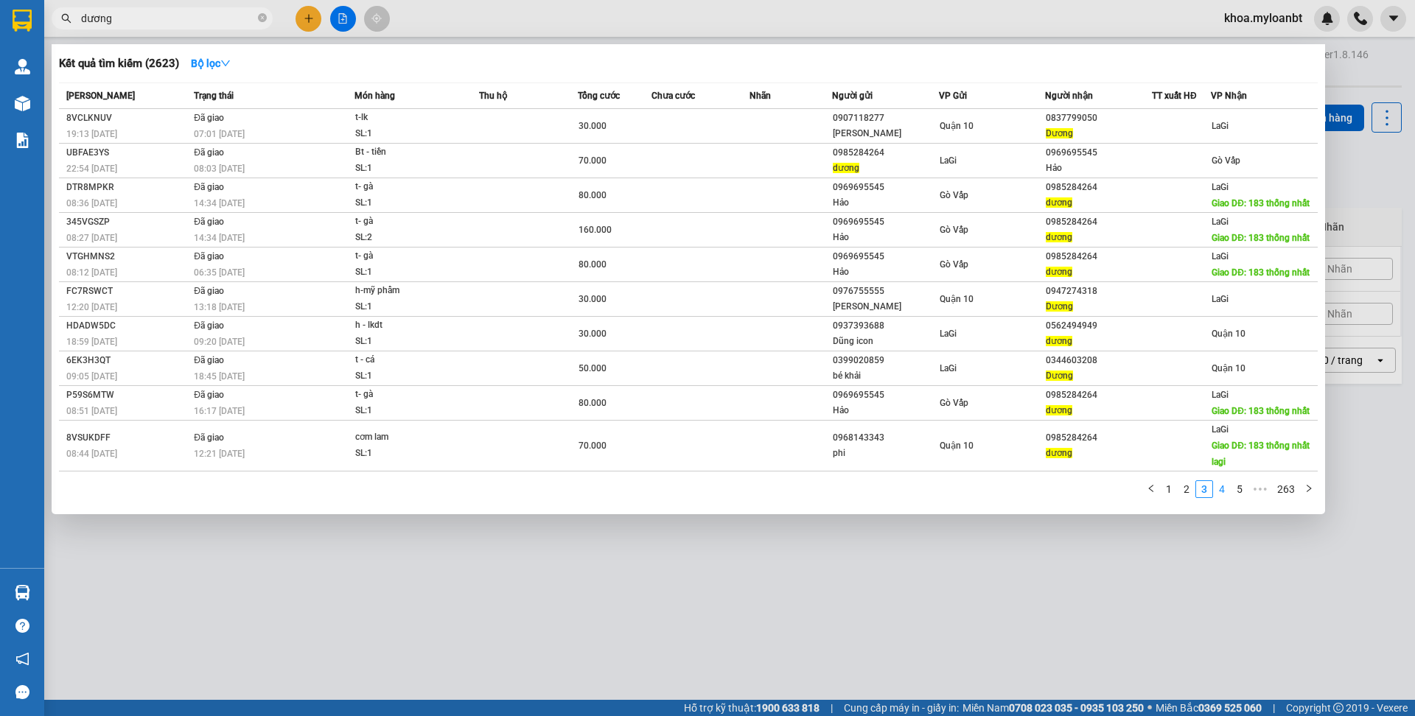
click at [1220, 497] on link "4" at bounding box center [1222, 489] width 16 height 16
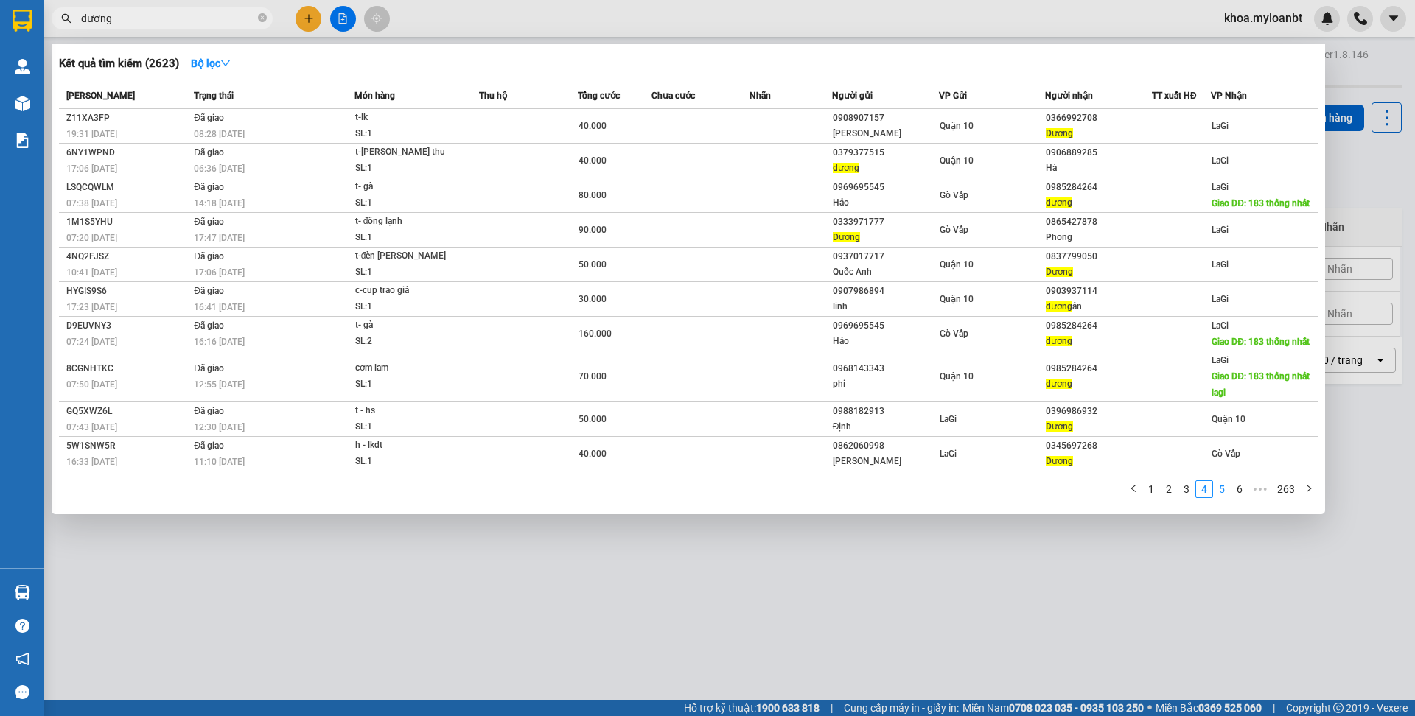
click at [1226, 497] on link "5" at bounding box center [1222, 489] width 16 height 16
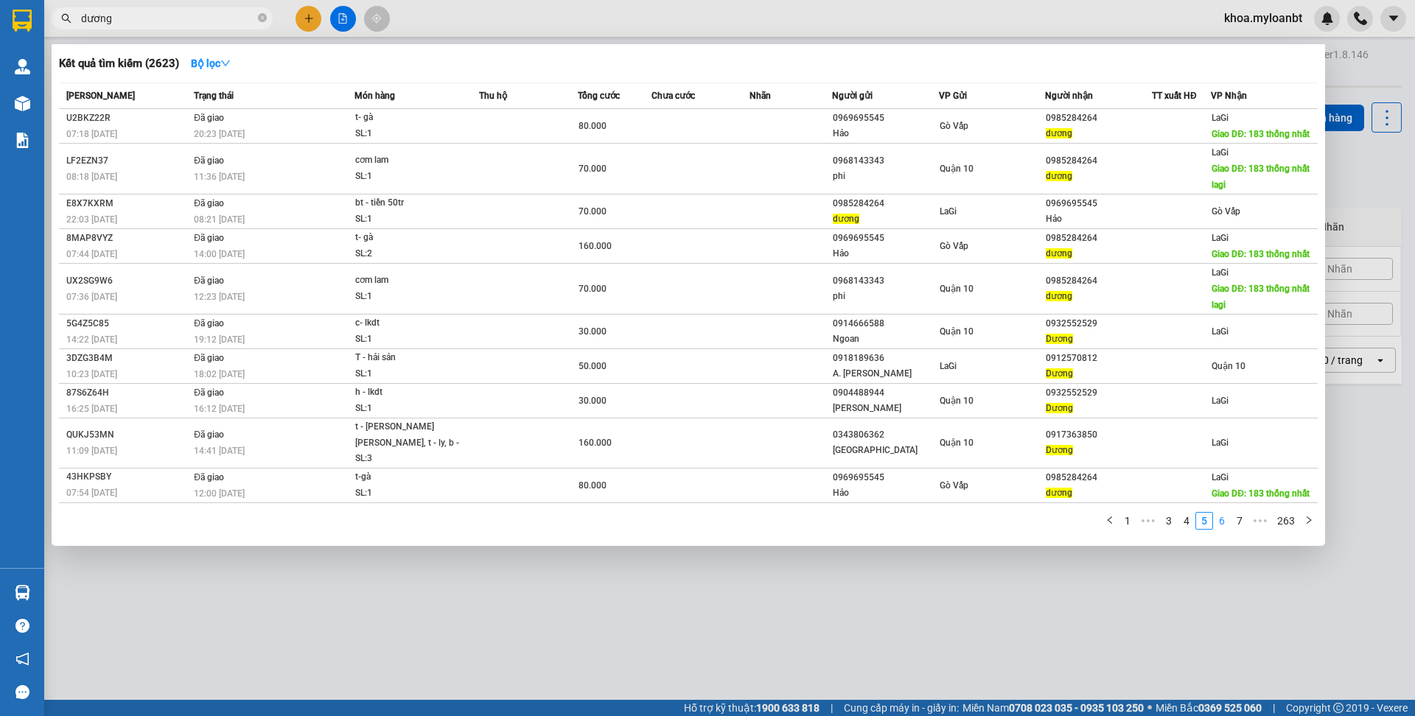
click at [1225, 529] on link "6" at bounding box center [1222, 521] width 16 height 16
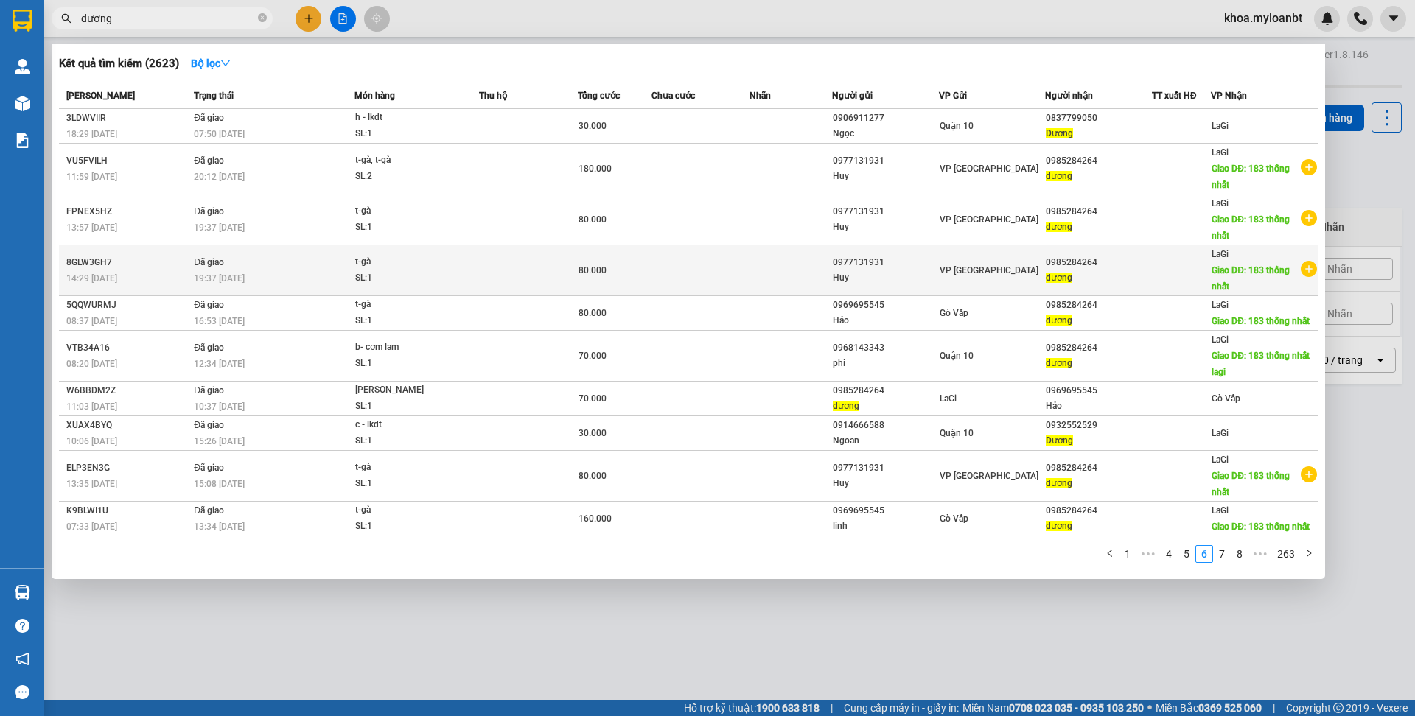
click at [905, 282] on div "Huy" at bounding box center [885, 277] width 105 height 15
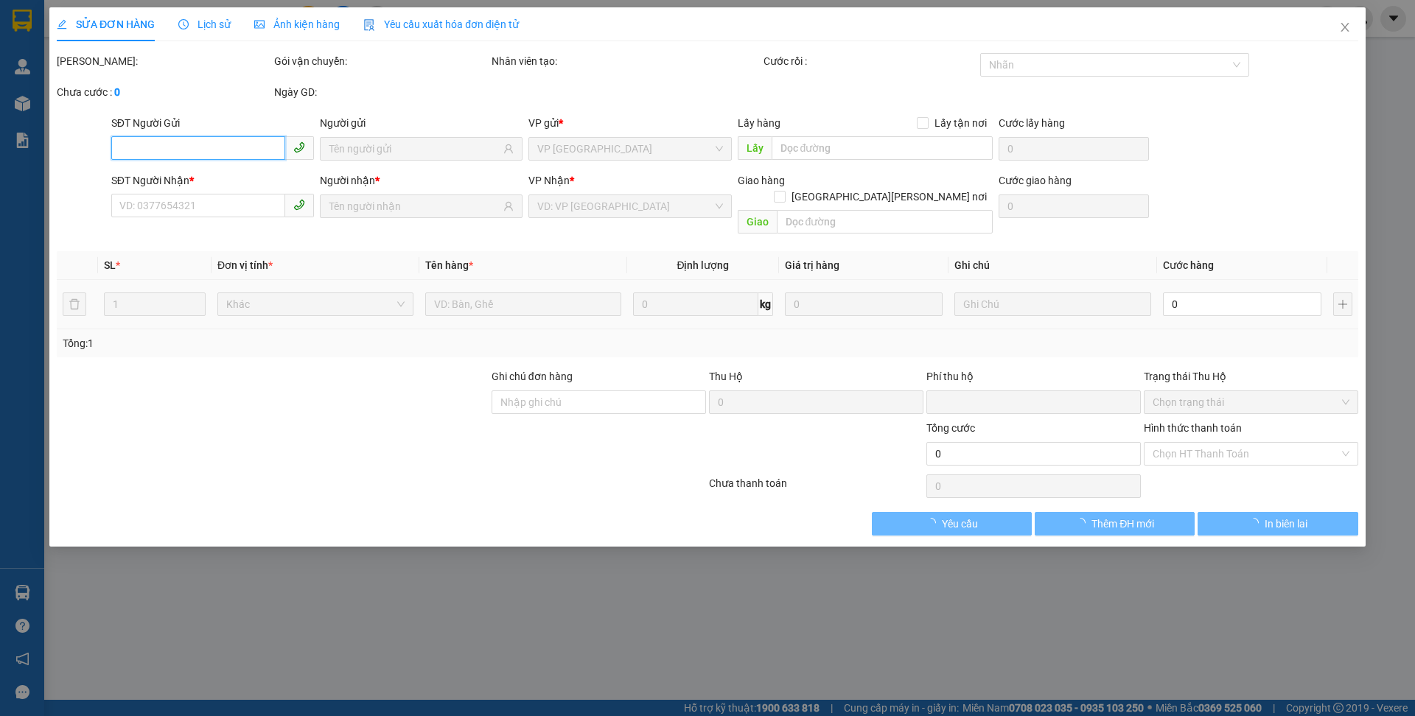
type input "0977131931"
type input "0985284264"
type input "183 thống nhất"
type input "0"
type input "80.000"
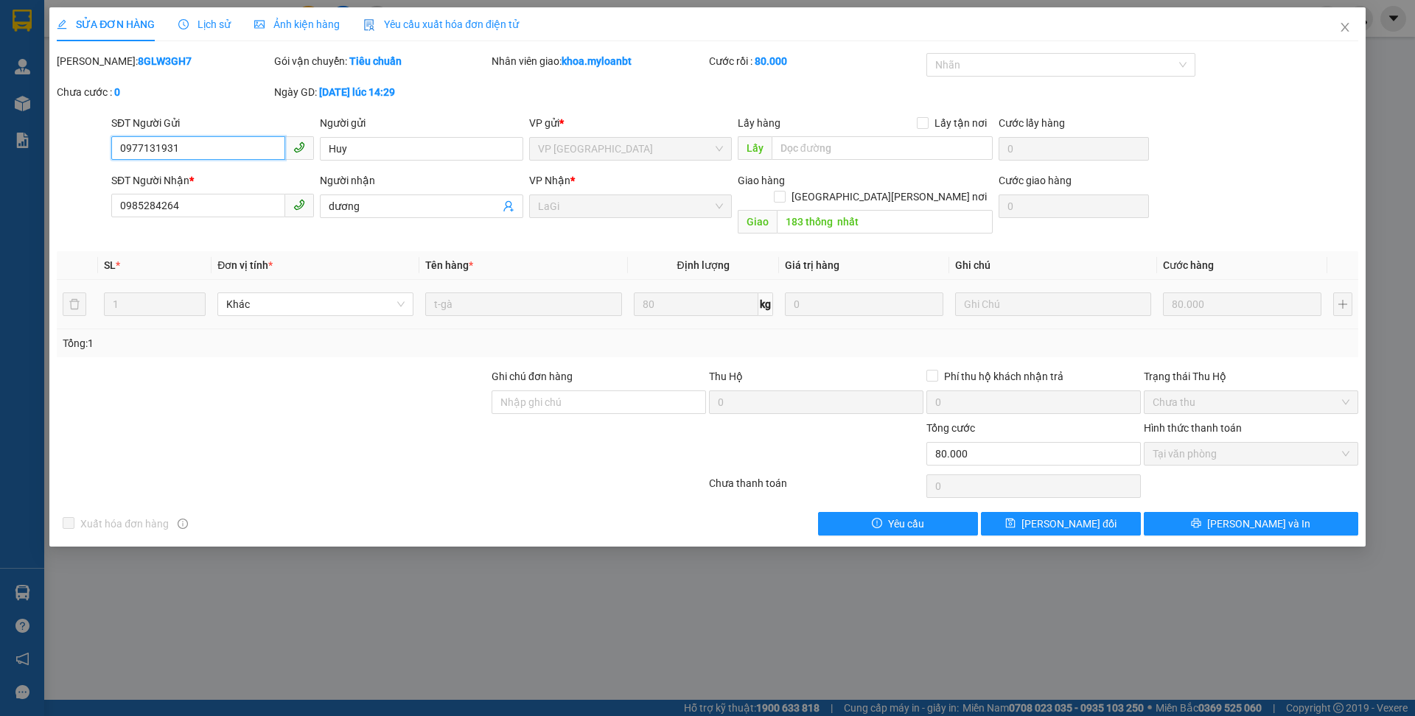
click at [255, 148] on input "0977131931" at bounding box center [198, 148] width 174 height 24
click at [1332, 37] on span "Close" at bounding box center [1344, 27] width 41 height 41
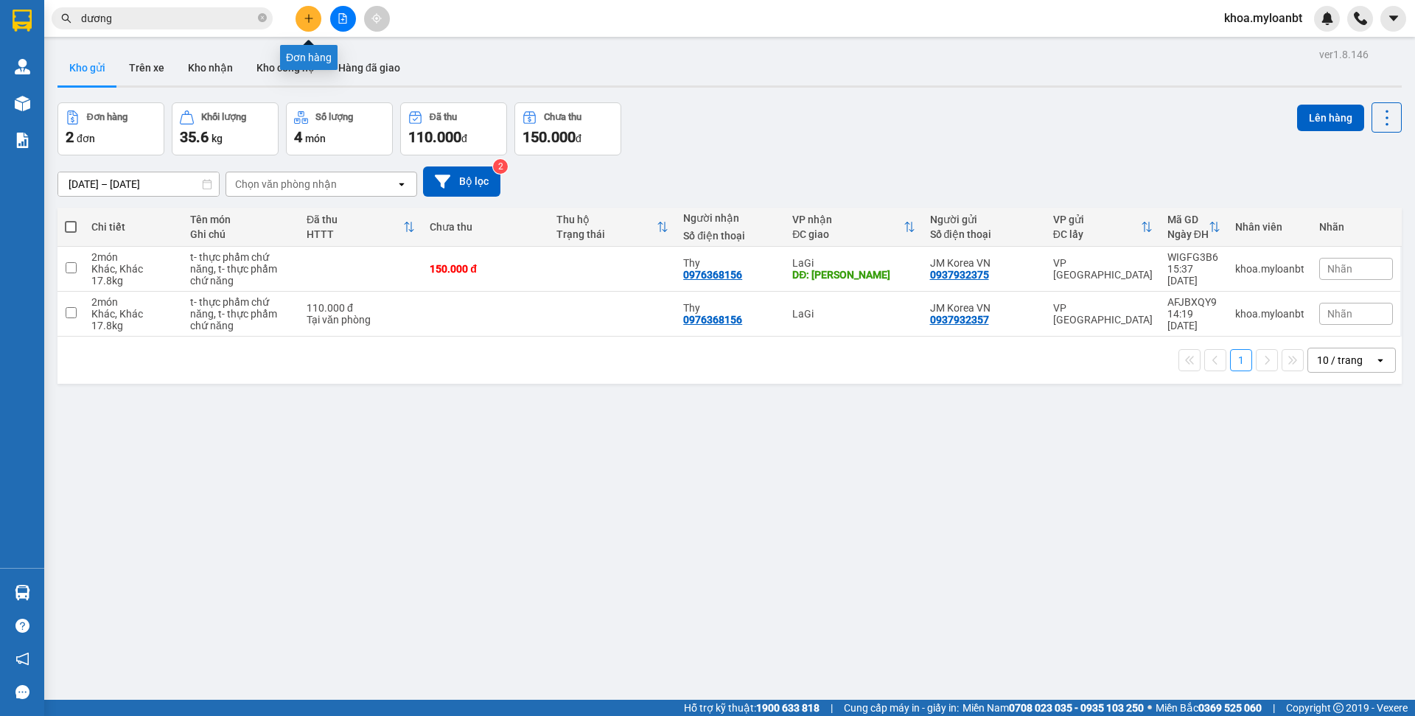
click at [301, 21] on button at bounding box center [309, 19] width 26 height 26
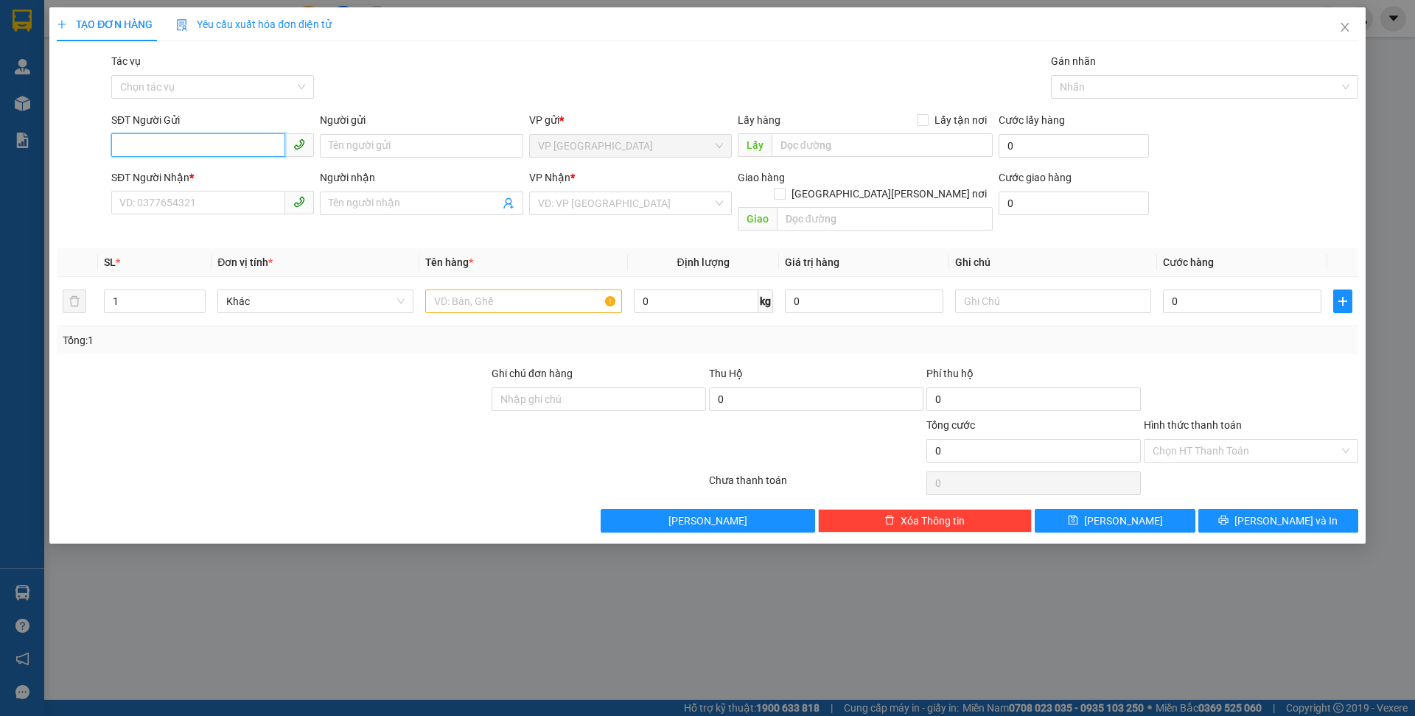
paste input "0977131931"
type input "0977131931"
click at [234, 155] on input "0977131931" at bounding box center [198, 145] width 174 height 24
click at [227, 170] on div "0977131931 - [PERSON_NAME]" at bounding box center [212, 175] width 185 height 16
type input "Huy"
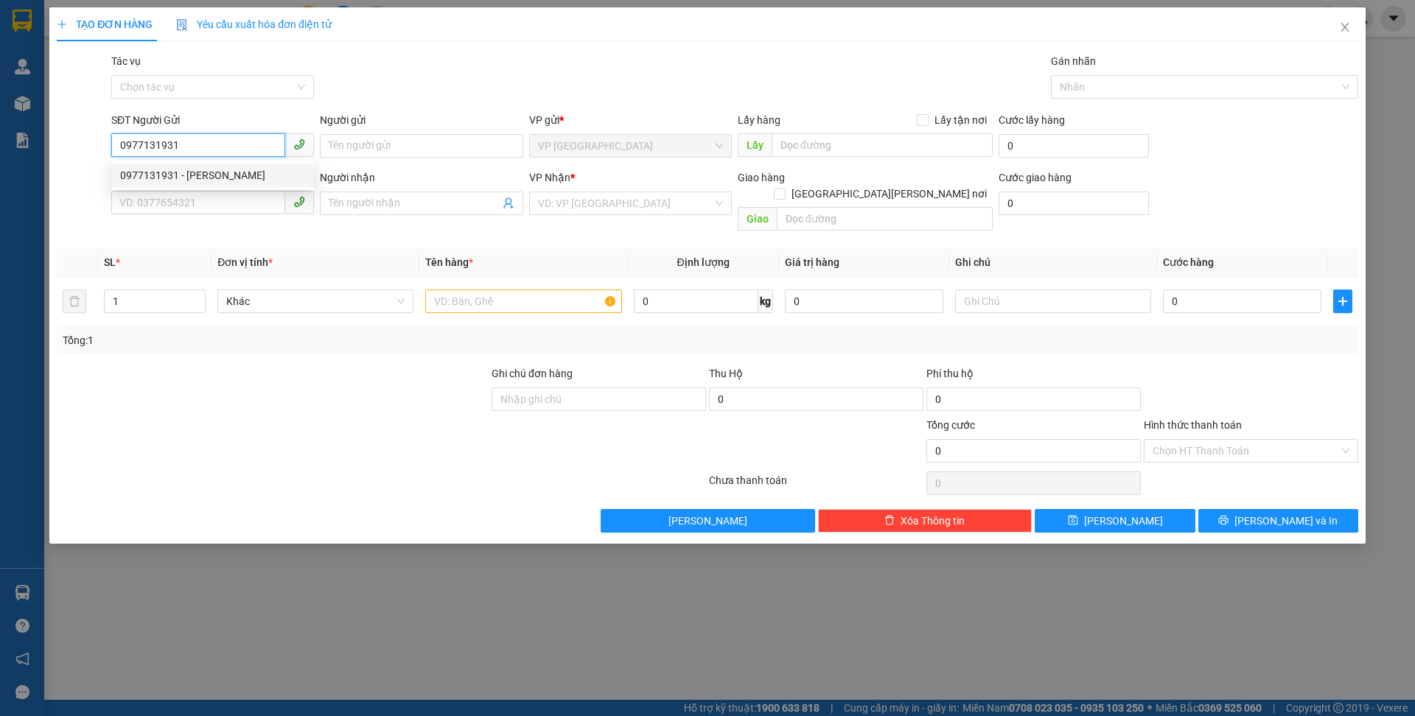
type input "0985284264"
type input "dương"
type input "183 thống nhất"
type input "0977131931"
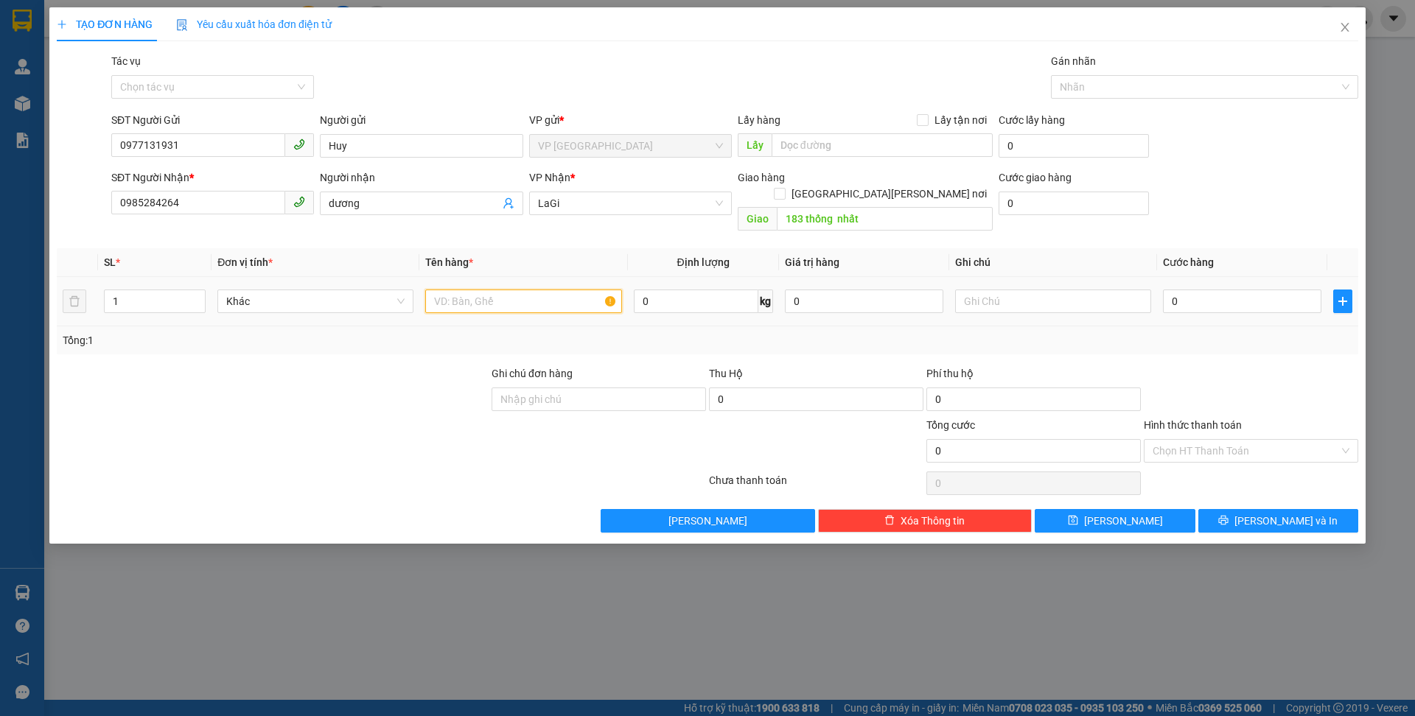
click at [453, 290] on input "text" at bounding box center [523, 302] width 196 height 24
type input "t- gà"
click at [1177, 290] on input "0" at bounding box center [1242, 302] width 158 height 24
type input "1"
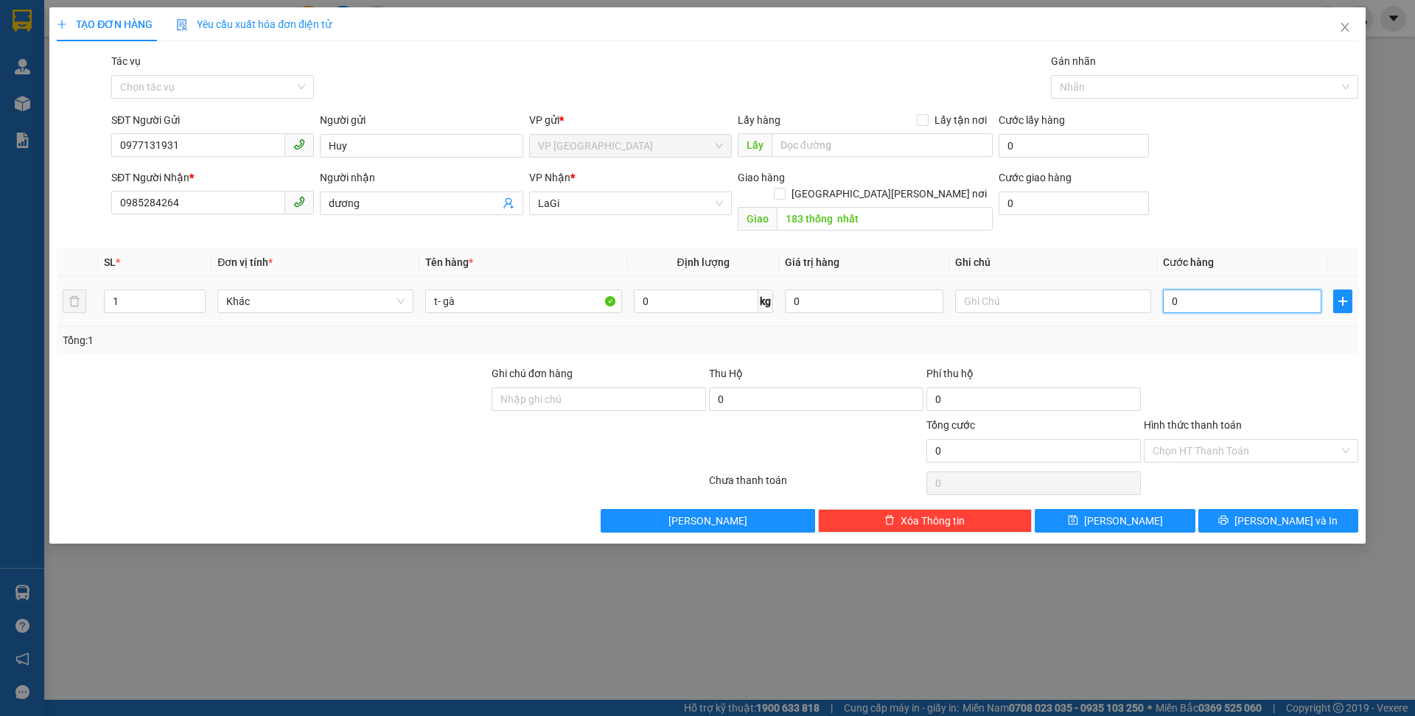
type input "1"
type input "16"
type input "160"
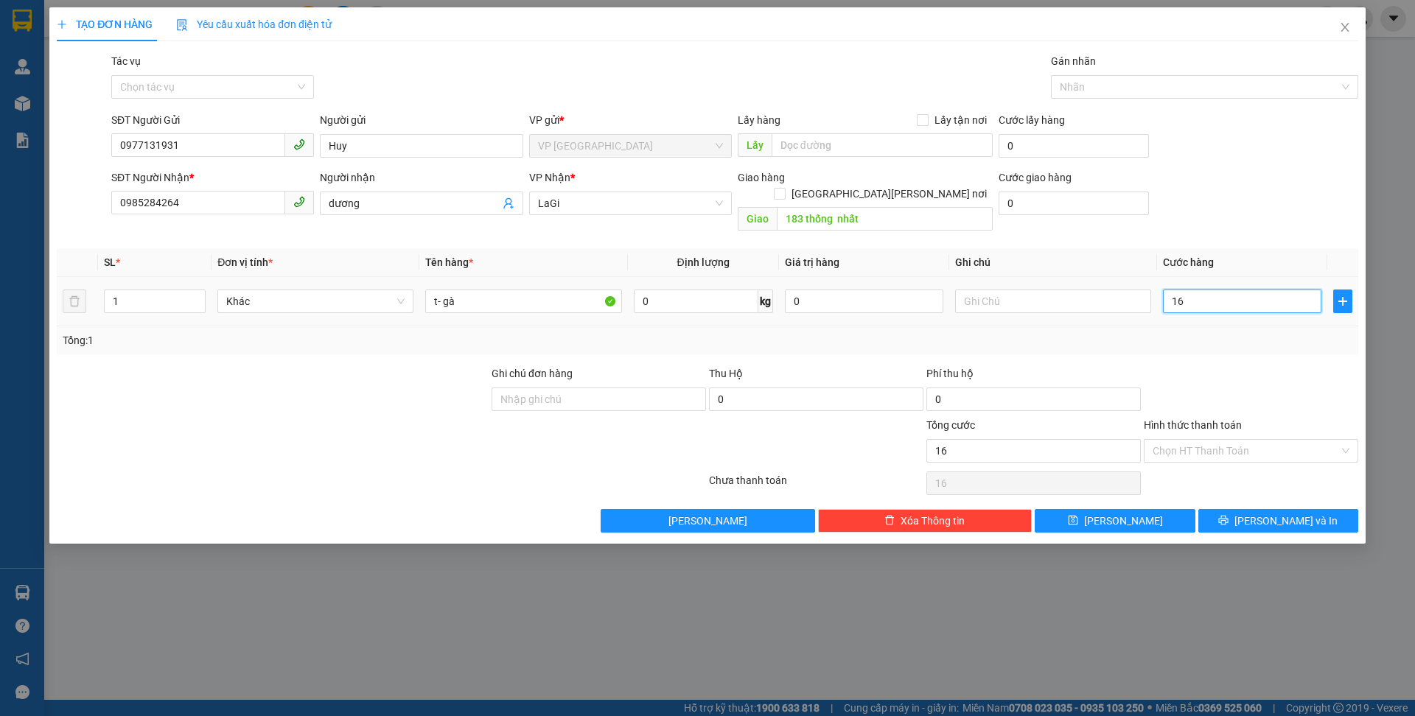
type input "160"
click at [1293, 366] on div at bounding box center [1250, 392] width 217 height 52
type input "160.000"
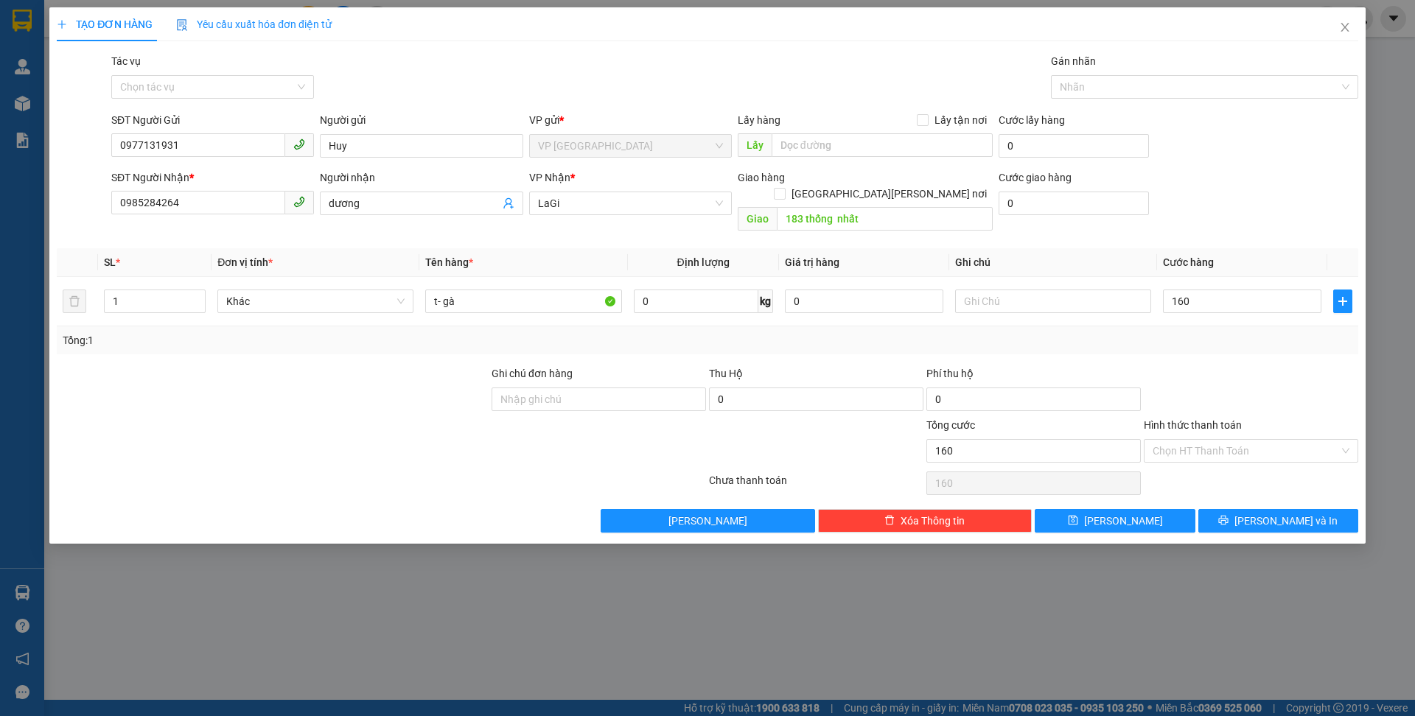
type input "160.000"
click at [1228, 516] on icon "printer" at bounding box center [1224, 521] width 10 height 10
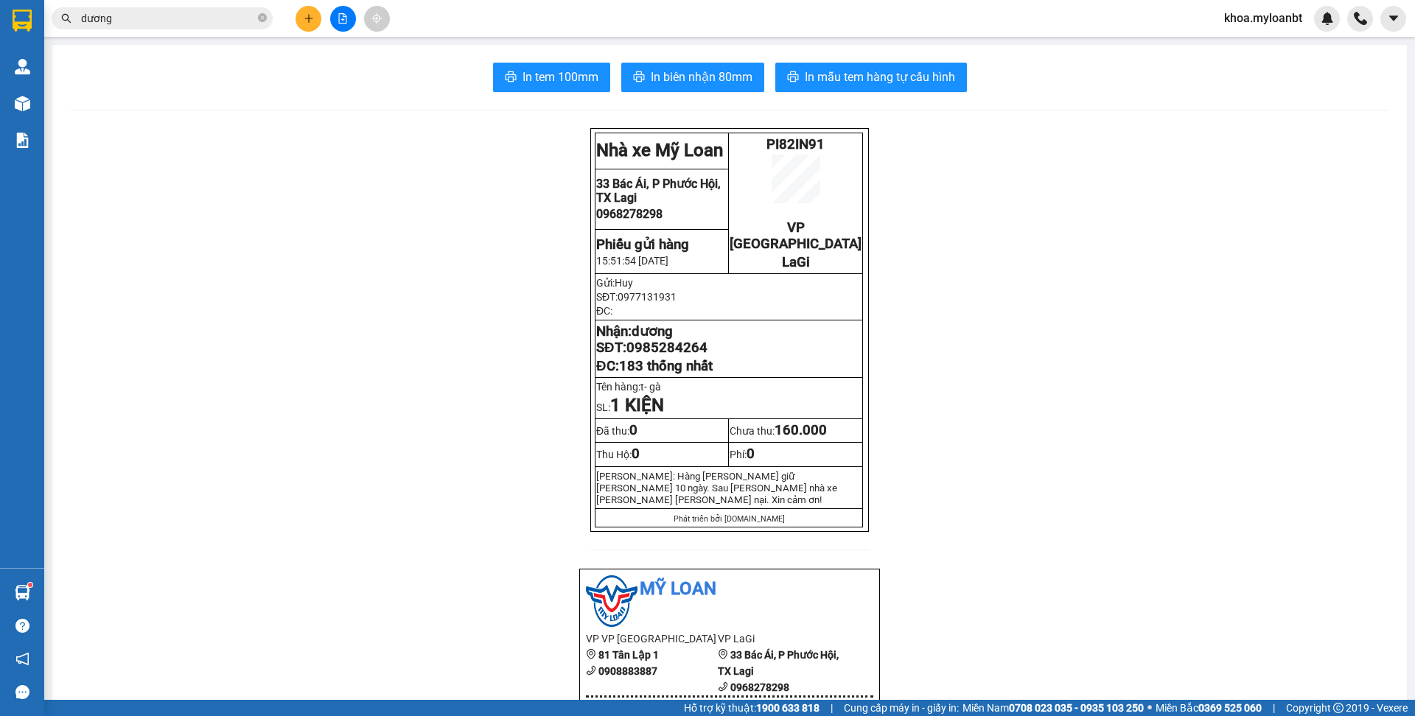
click at [808, 147] on span "PI82IN91" at bounding box center [795, 144] width 58 height 16
copy span "PI82IN91"
click at [178, 25] on input "dương" at bounding box center [168, 18] width 174 height 16
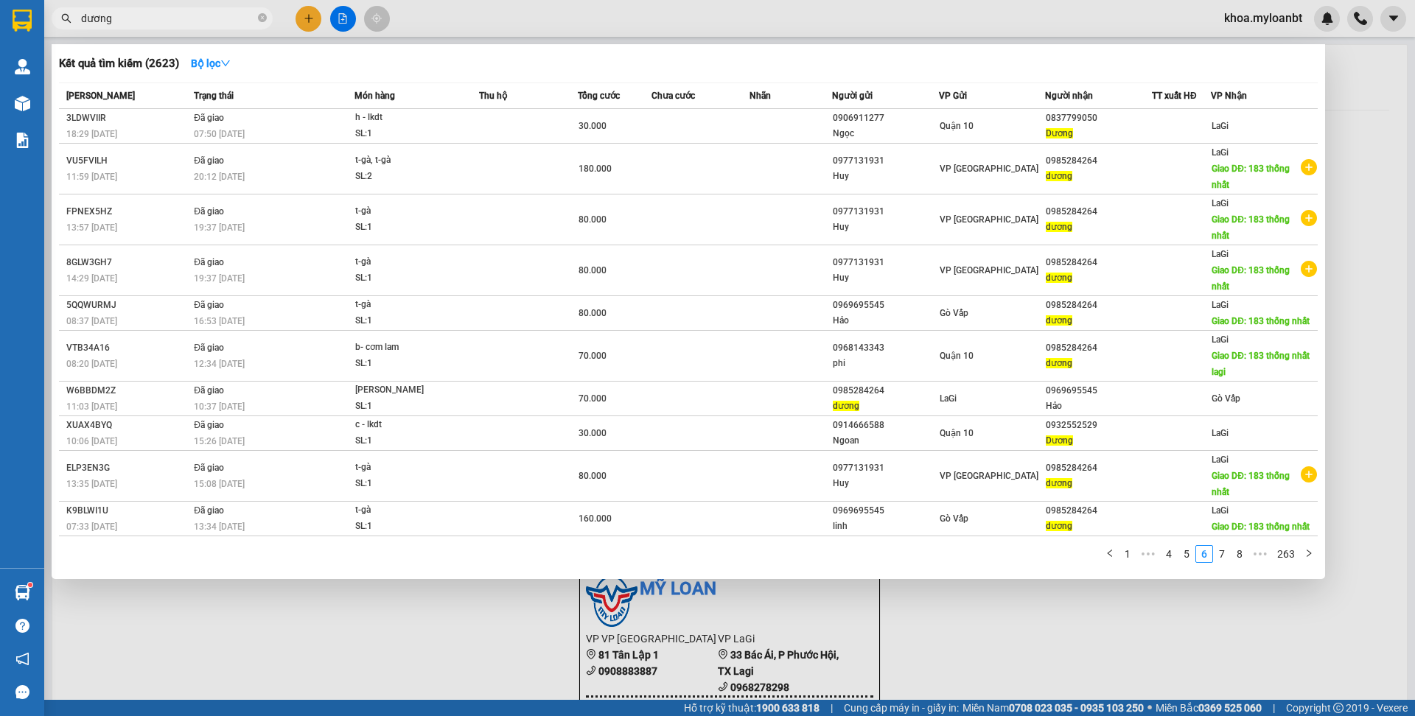
click at [178, 25] on input "dương" at bounding box center [168, 18] width 174 height 16
paste input "PI82IN91"
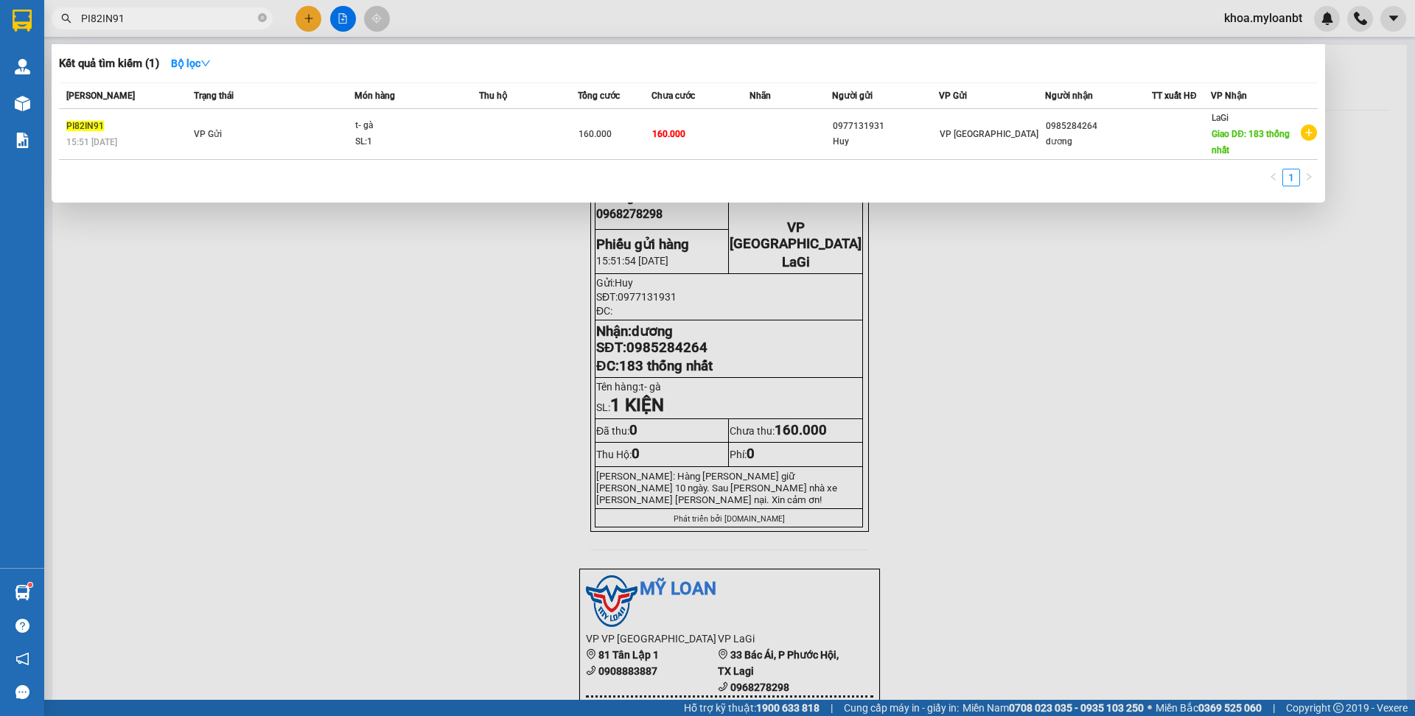
type input "PI82IN91"
click at [216, 126] on td "VP Gửi" at bounding box center [272, 134] width 164 height 51
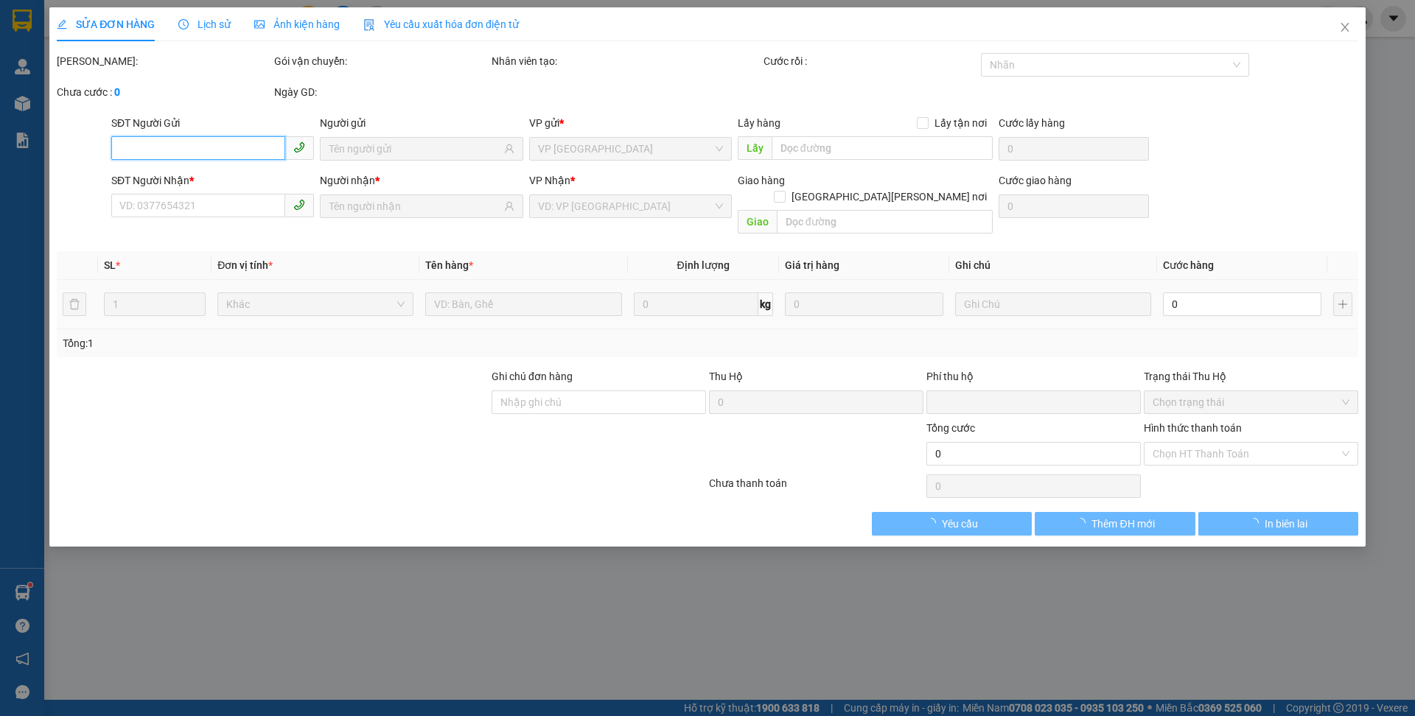
type input "0977131931"
type input "0985284264"
type input "183 thống nhất"
type input "0"
type input "160.000"
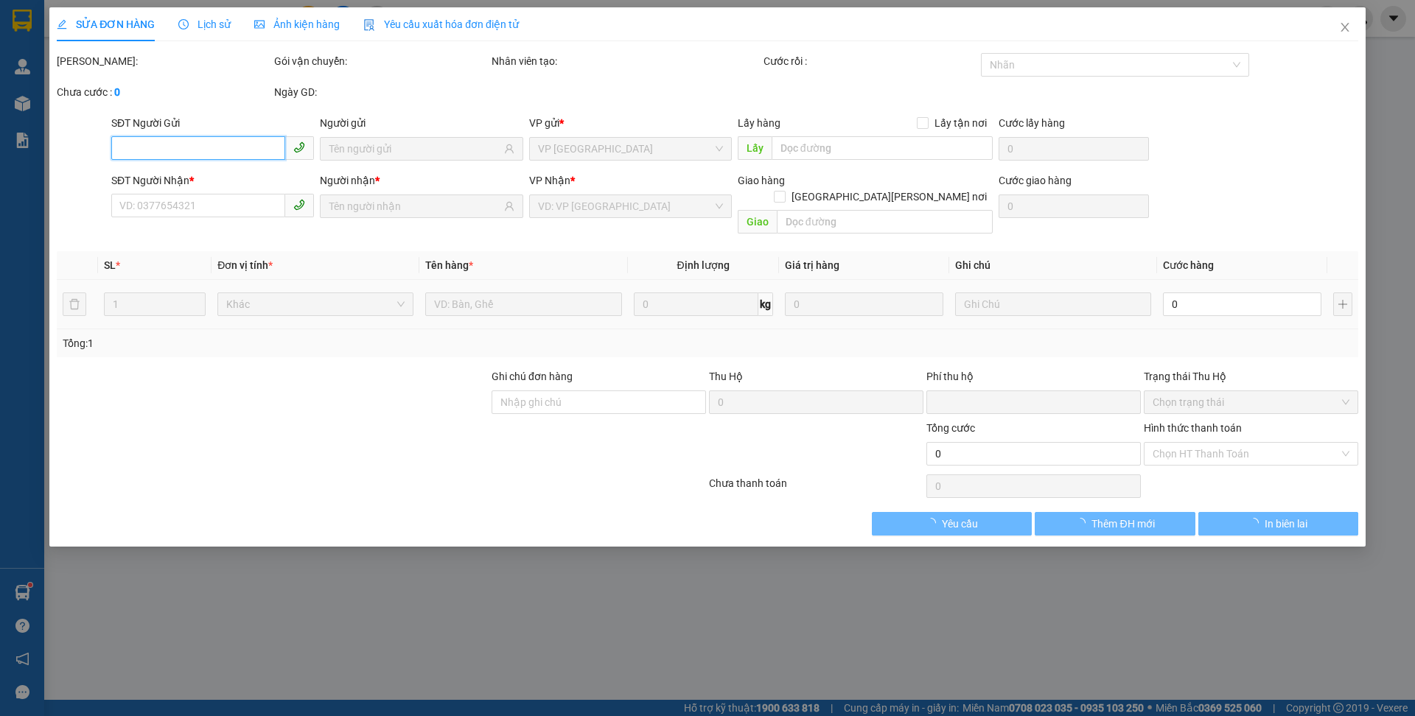
type input "160.000"
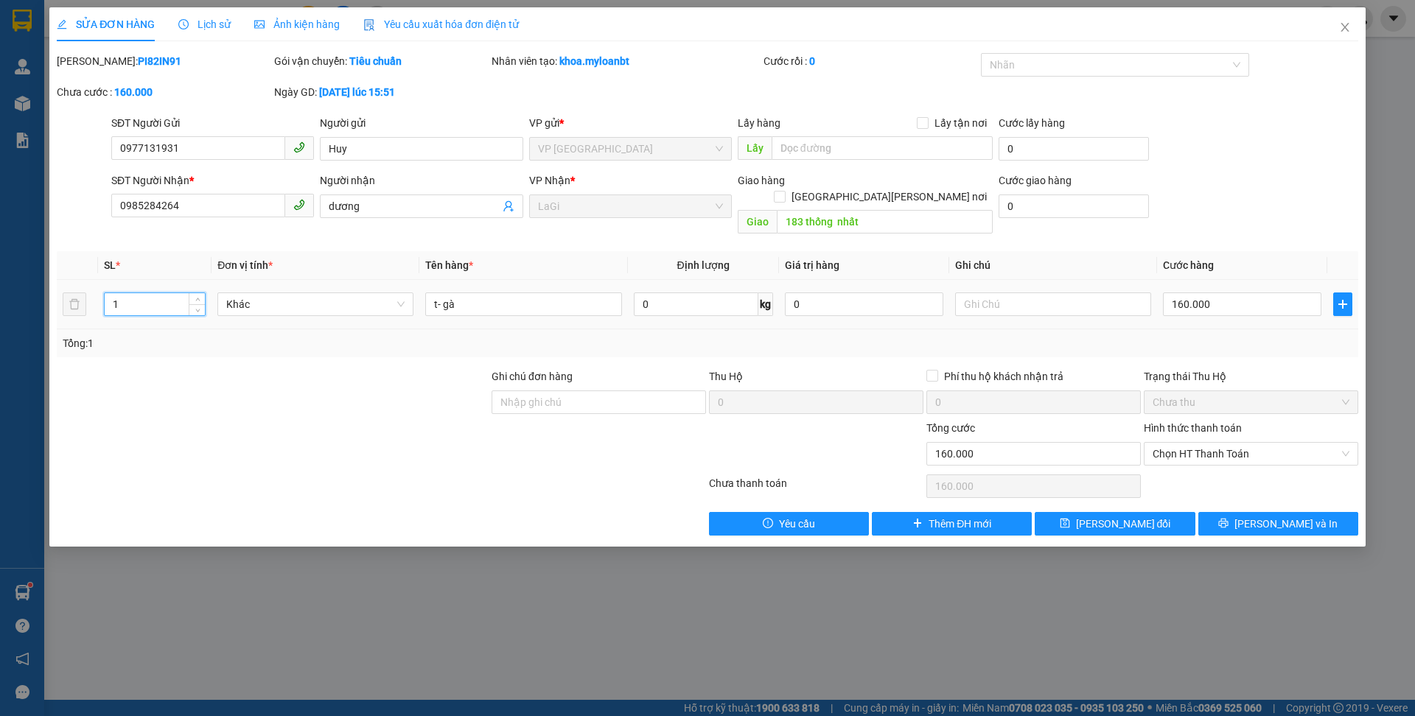
click at [164, 293] on input "1" at bounding box center [155, 304] width 100 height 22
type input "2"
click at [1296, 516] on span "[PERSON_NAME] và In" at bounding box center [1285, 524] width 103 height 16
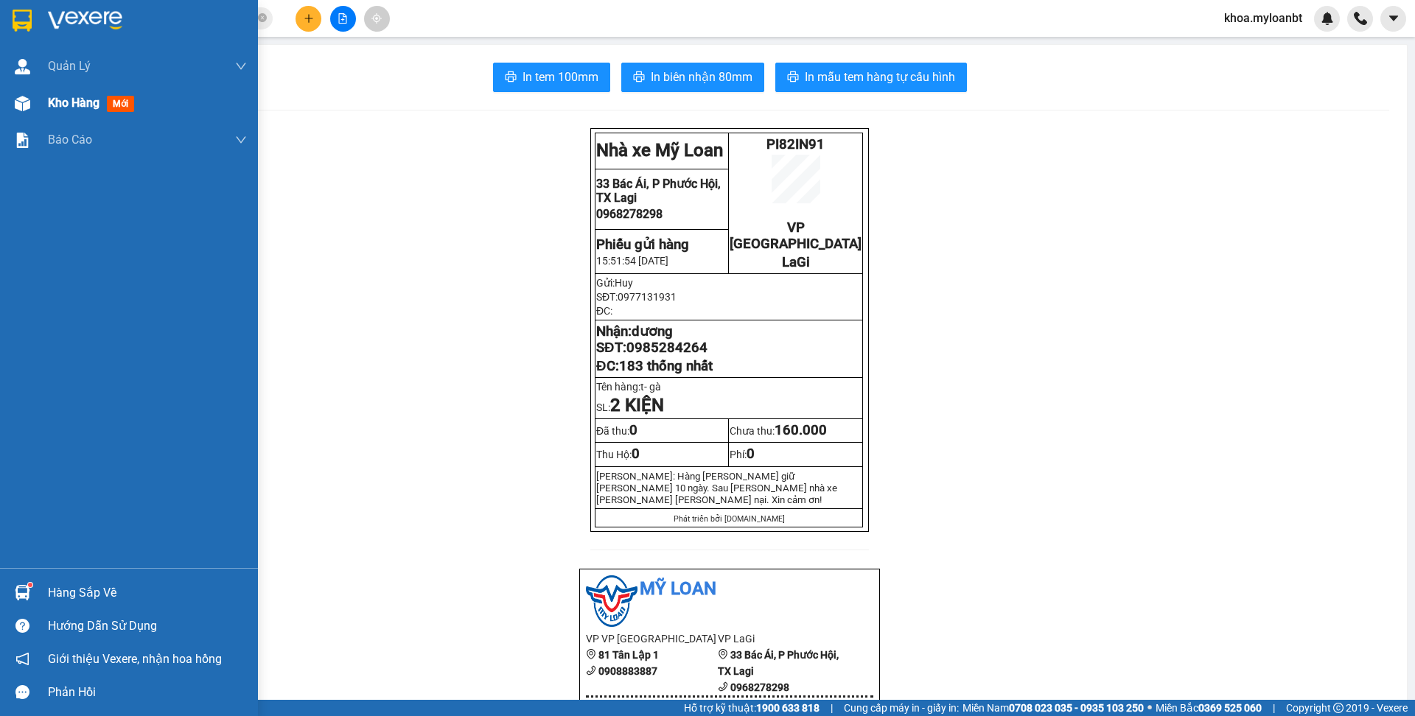
drag, startPoint x: 43, startPoint y: 109, endPoint x: 55, endPoint y: 112, distance: 12.9
click at [43, 109] on div "Kho hàng mới" at bounding box center [129, 103] width 258 height 37
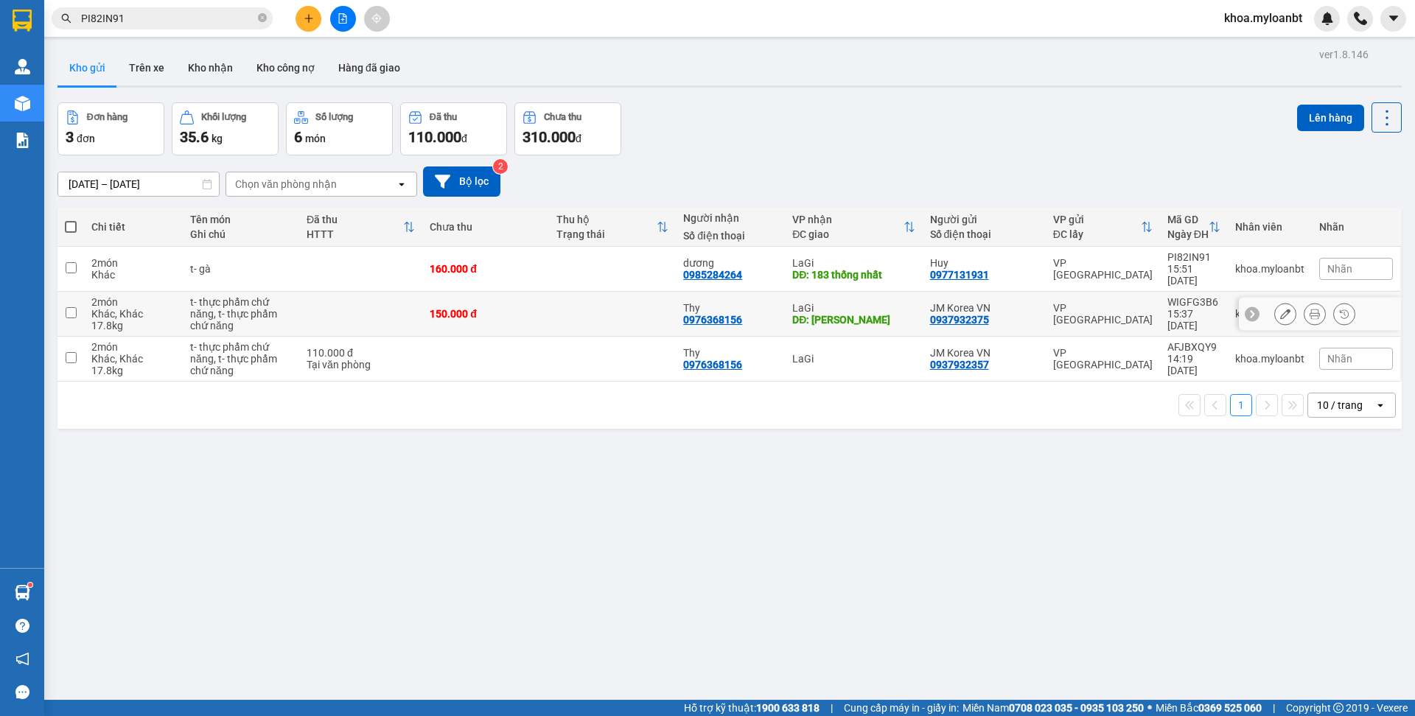
click at [1280, 314] on icon at bounding box center [1285, 314] width 10 height 10
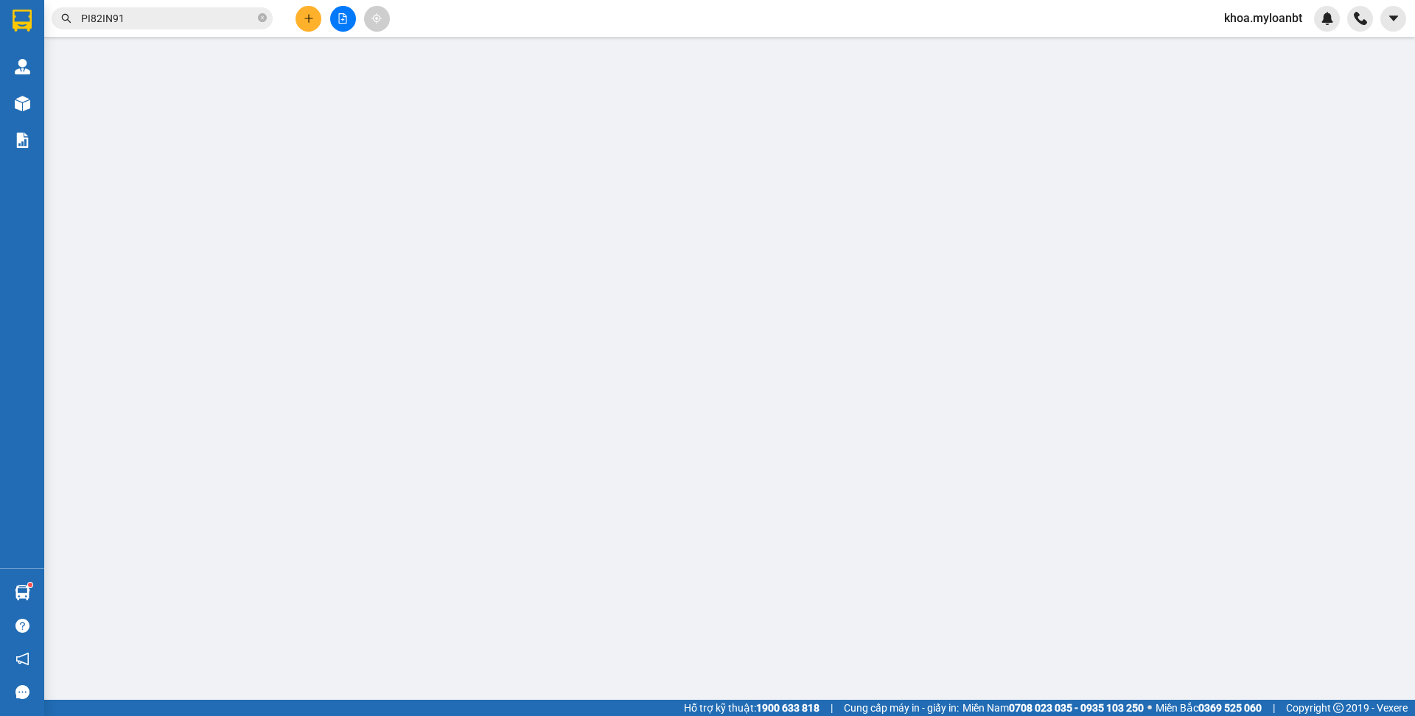
type input "0937932375"
type input "0976368156"
type input "[PERSON_NAME]"
type input "0"
type input "150.000"
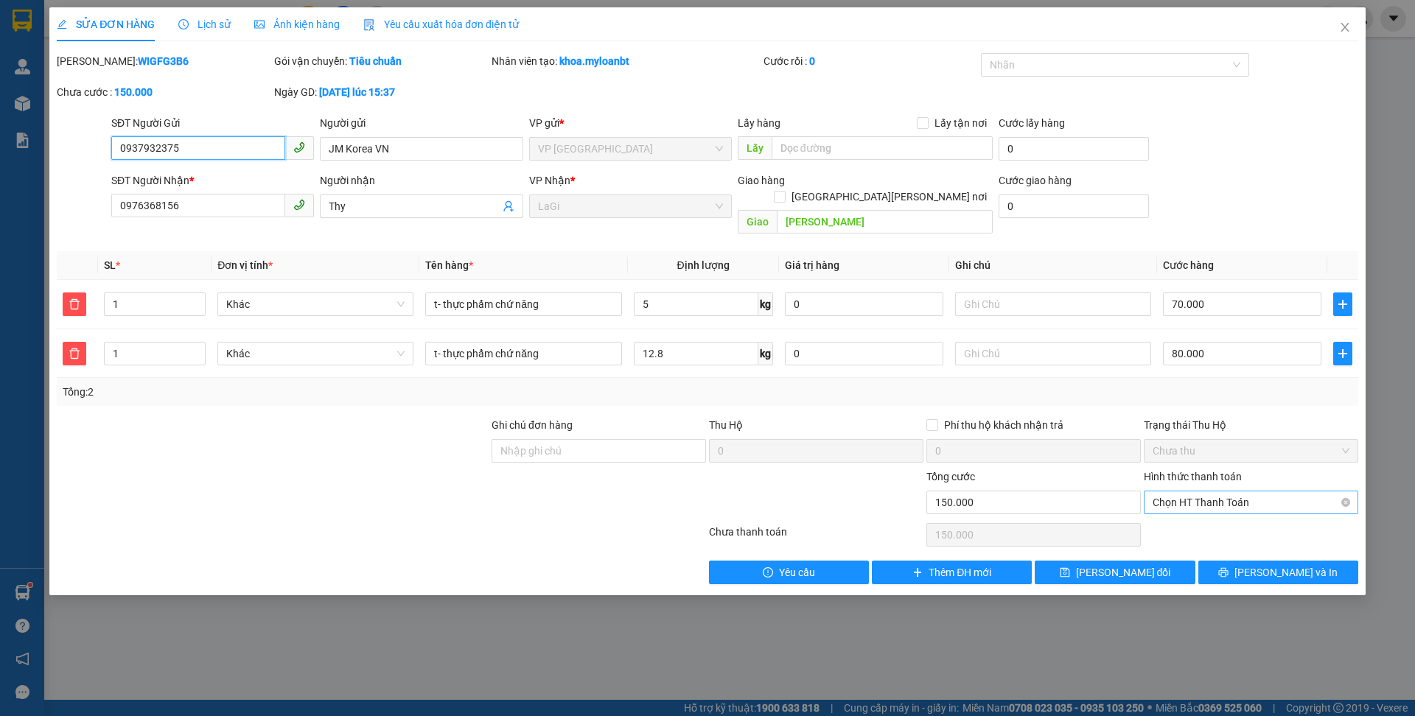
click at [1195, 492] on span "Chọn HT Thanh Toán" at bounding box center [1251, 503] width 197 height 22
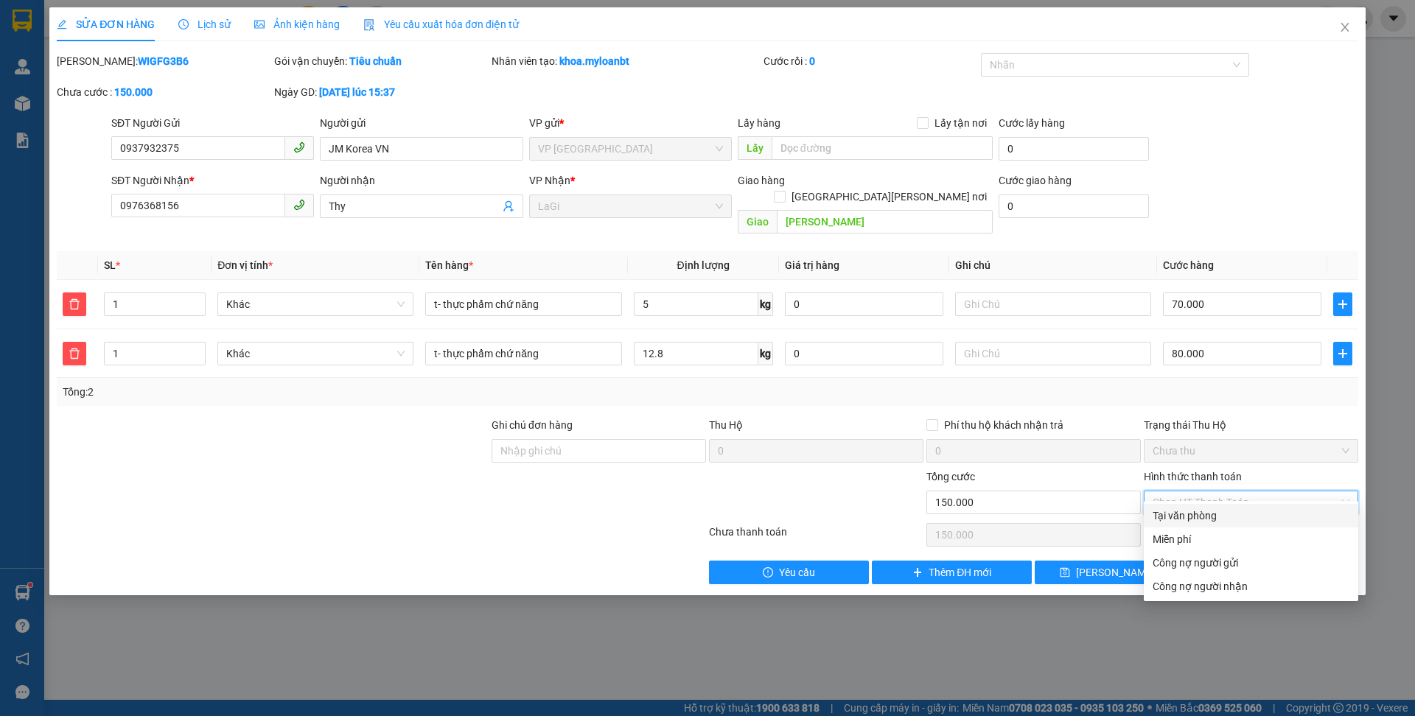
click at [1186, 515] on div "Tại văn phòng" at bounding box center [1251, 516] width 197 height 16
type input "0"
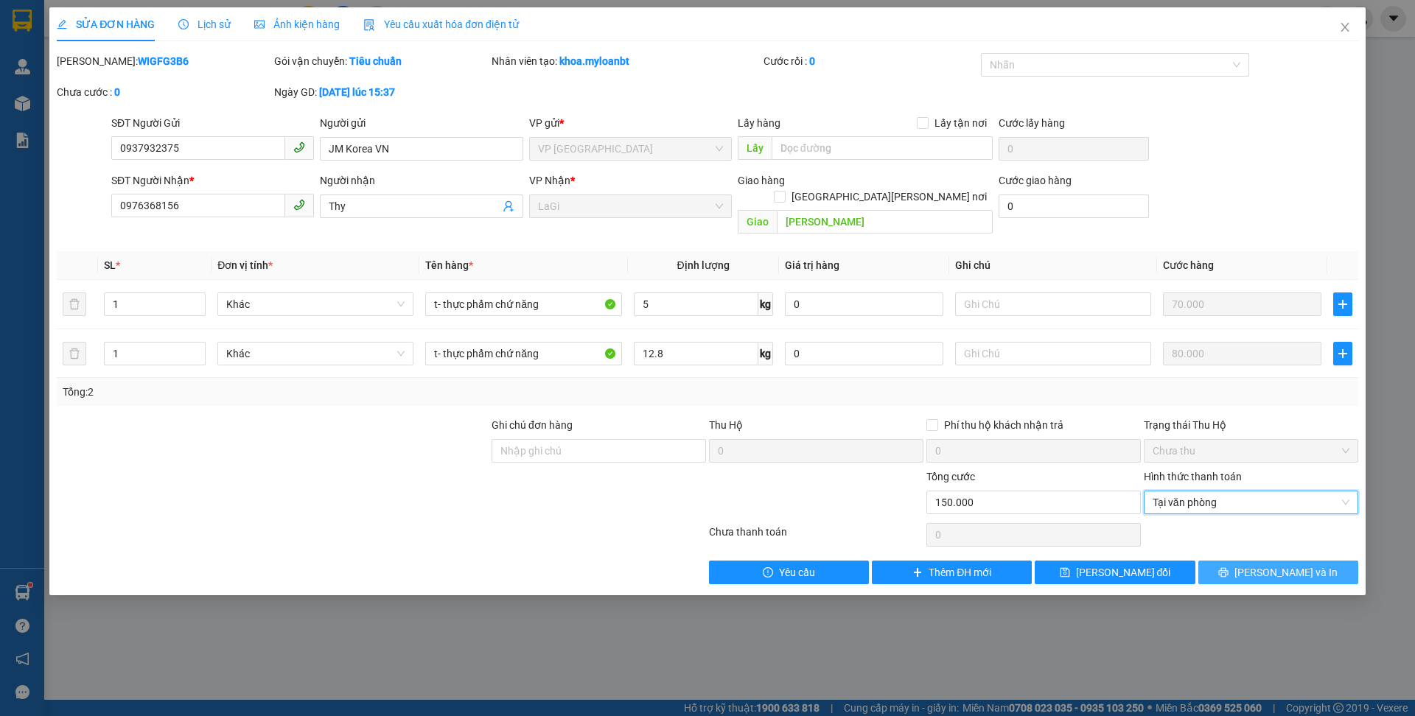
click at [1242, 561] on button "[PERSON_NAME] và In" at bounding box center [1278, 573] width 160 height 24
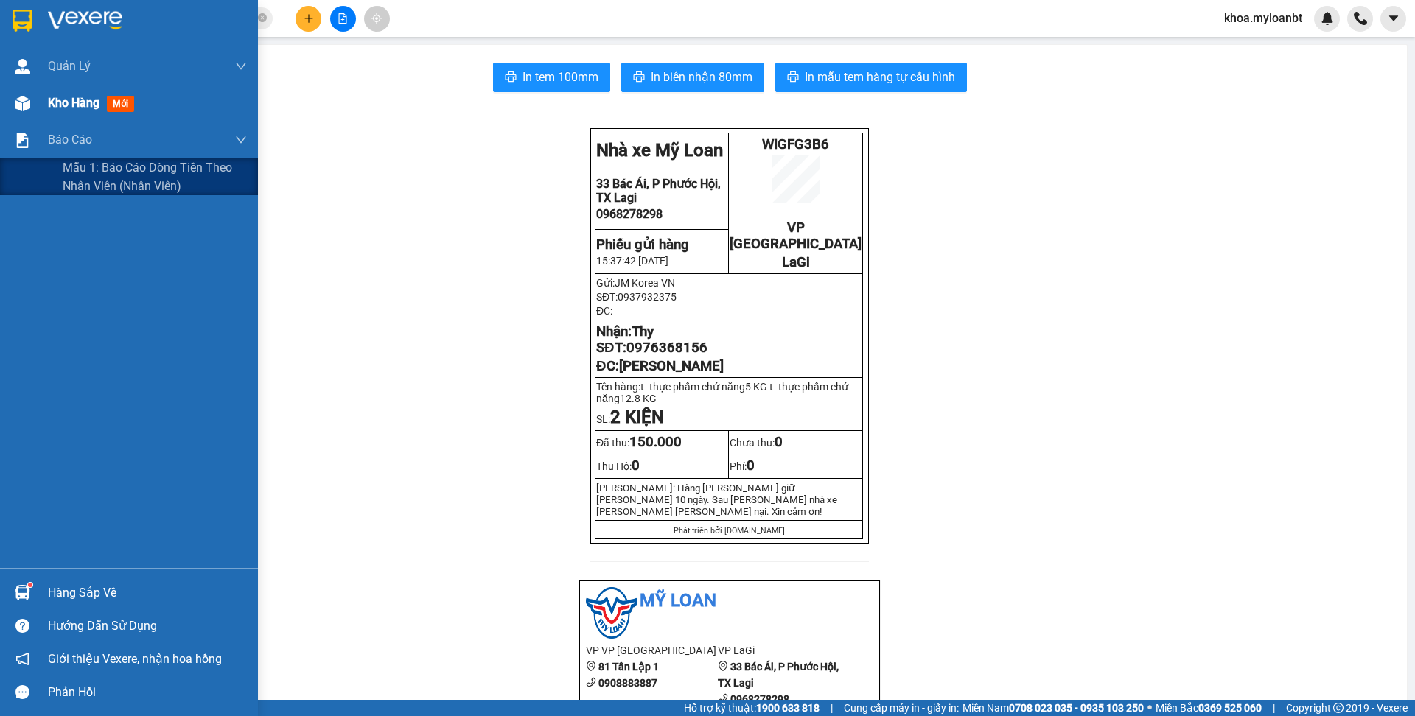
click at [29, 119] on div "Kho hàng mới" at bounding box center [129, 103] width 258 height 37
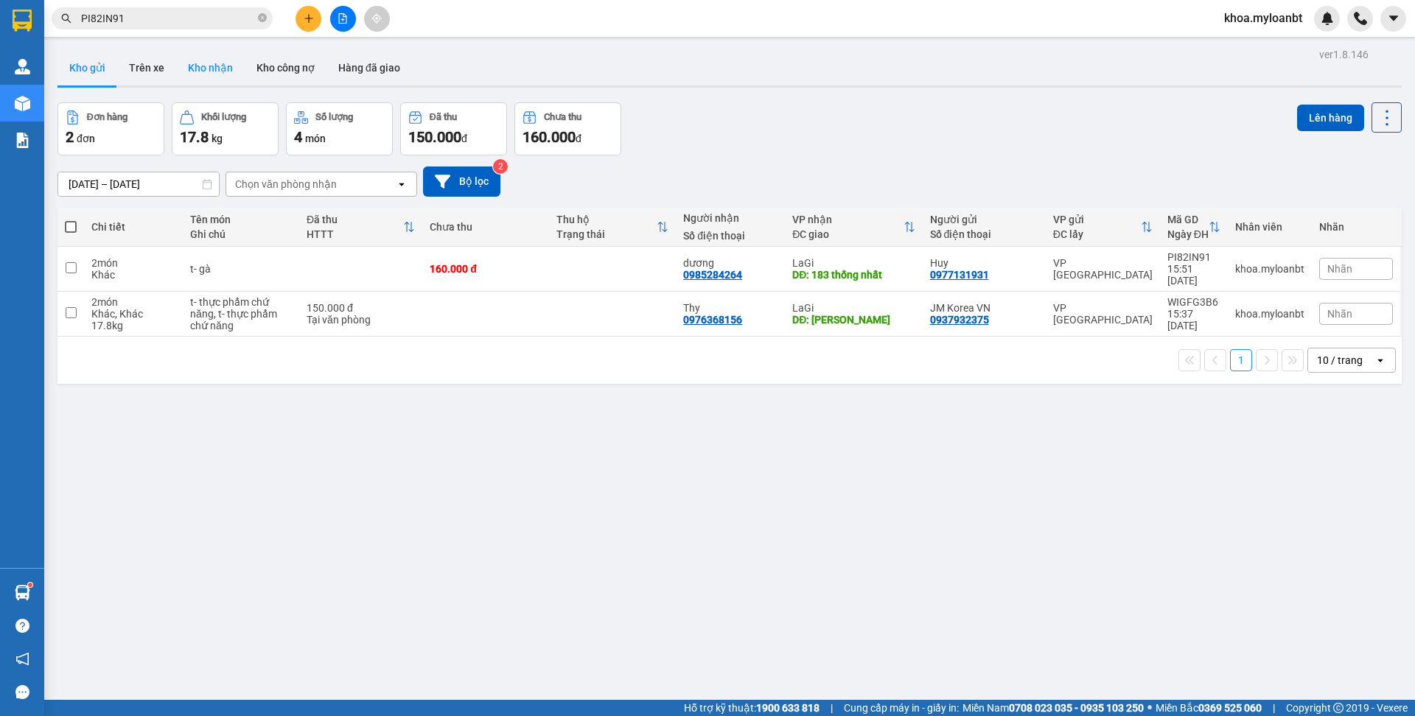
click at [225, 72] on button "Kho nhận" at bounding box center [210, 67] width 69 height 35
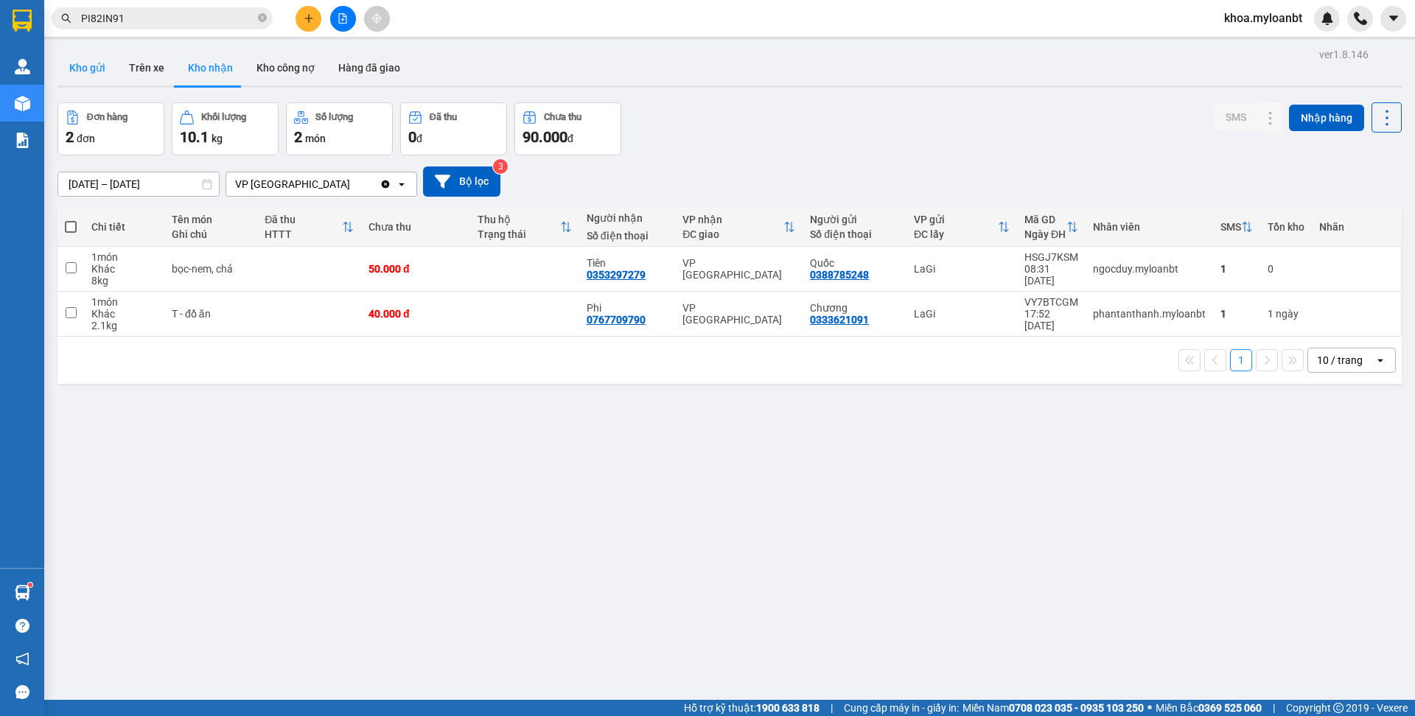
click at [95, 69] on button "Kho gửi" at bounding box center [87, 67] width 60 height 35
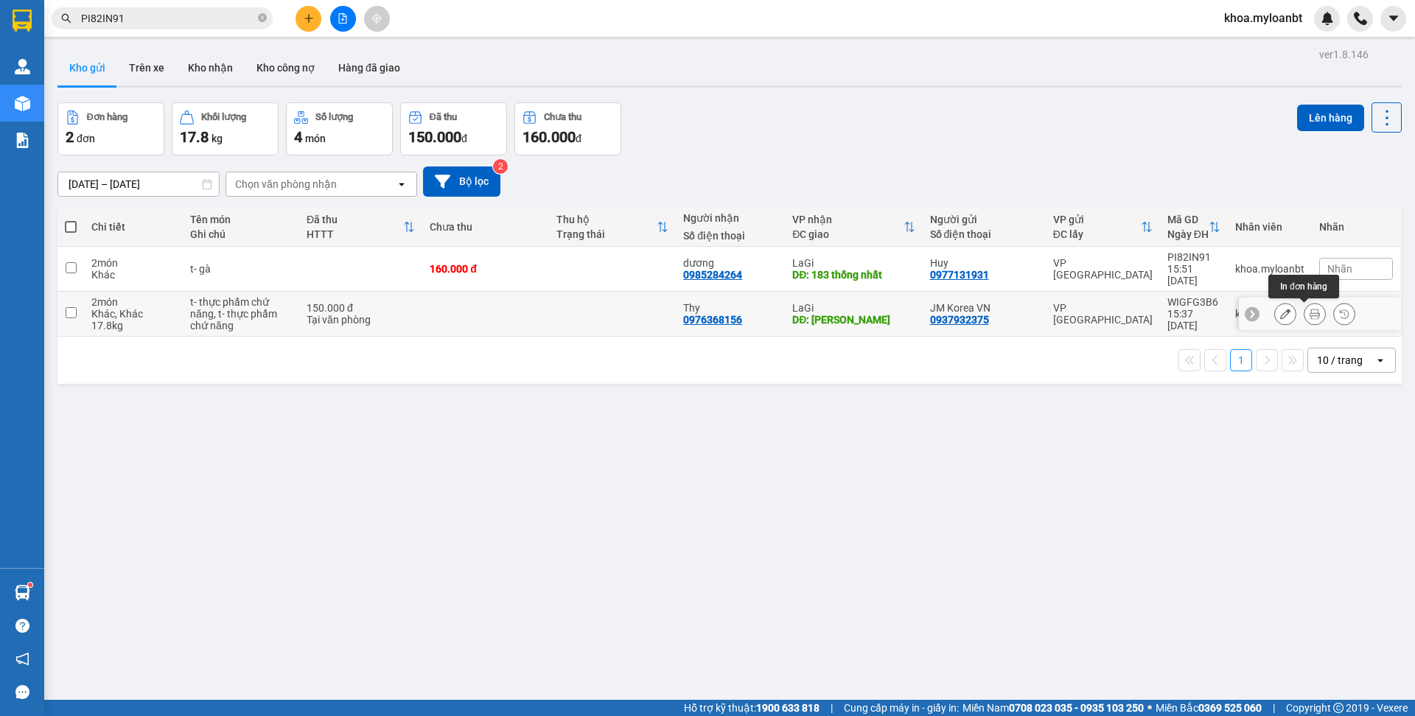
click at [1307, 321] on button at bounding box center [1314, 314] width 21 height 26
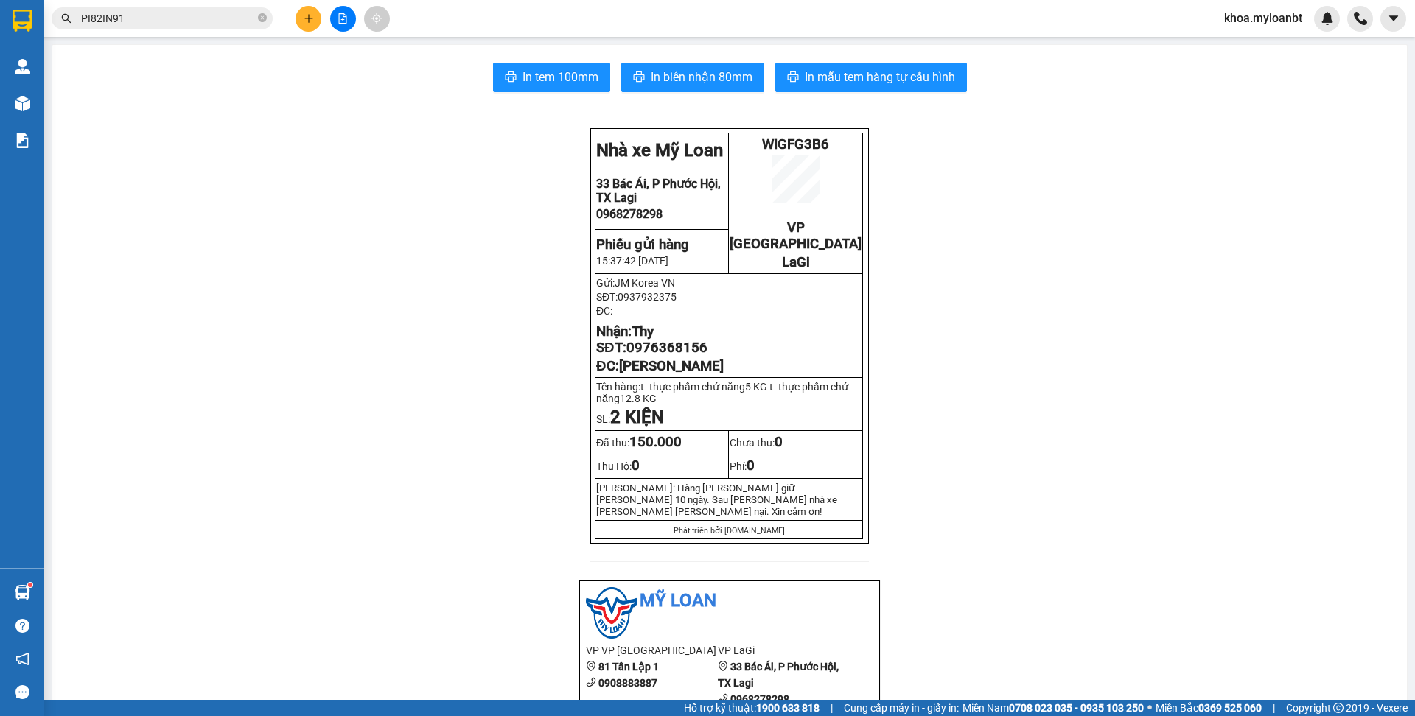
click at [842, 87] on button "In mẫu tem hàng tự cấu hình" at bounding box center [871, 77] width 192 height 29
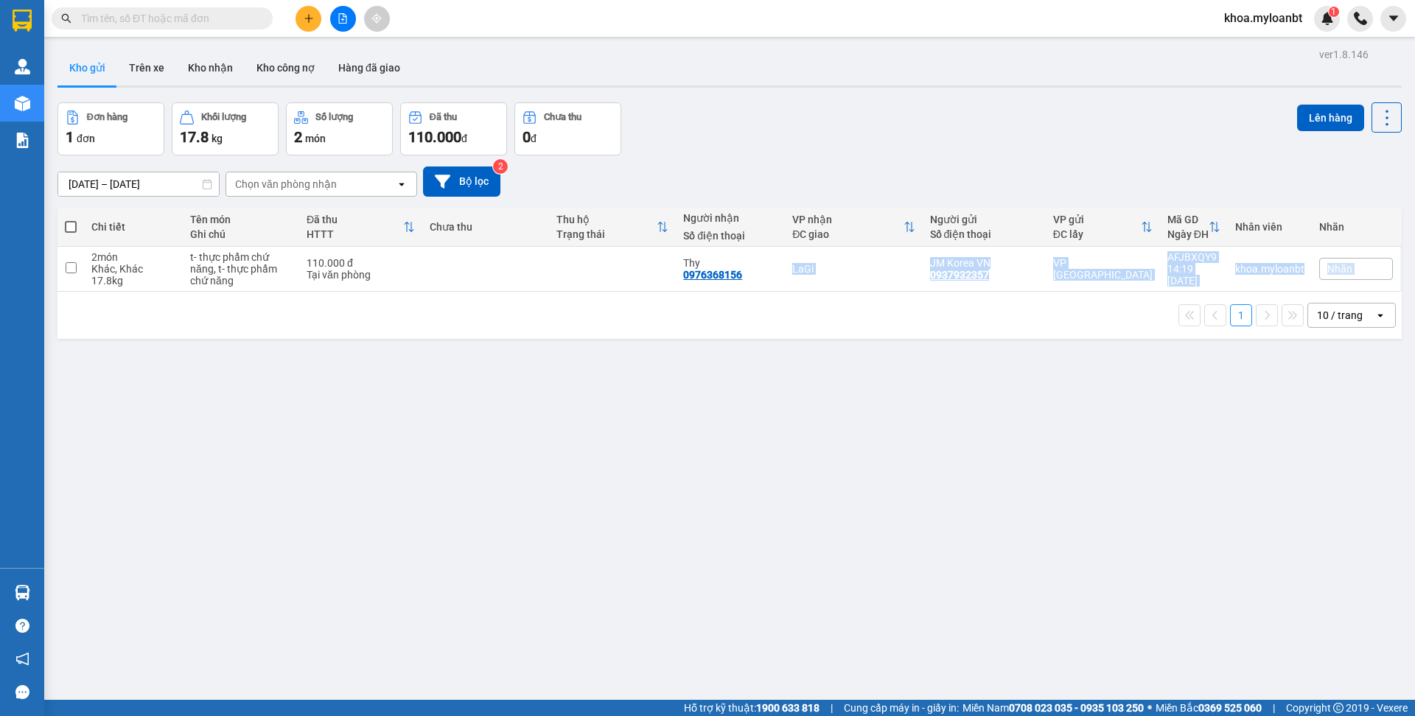
drag, startPoint x: 748, startPoint y: 279, endPoint x: 630, endPoint y: 363, distance: 144.4
click at [632, 358] on div "ver 1.8.146 Kho gửi Trên xe Kho nhận Kho công nợ Hàng đã giao Đơn hàng 1 đơn Kh…" at bounding box center [730, 402] width 1356 height 716
click at [1280, 265] on icon at bounding box center [1285, 269] width 10 height 10
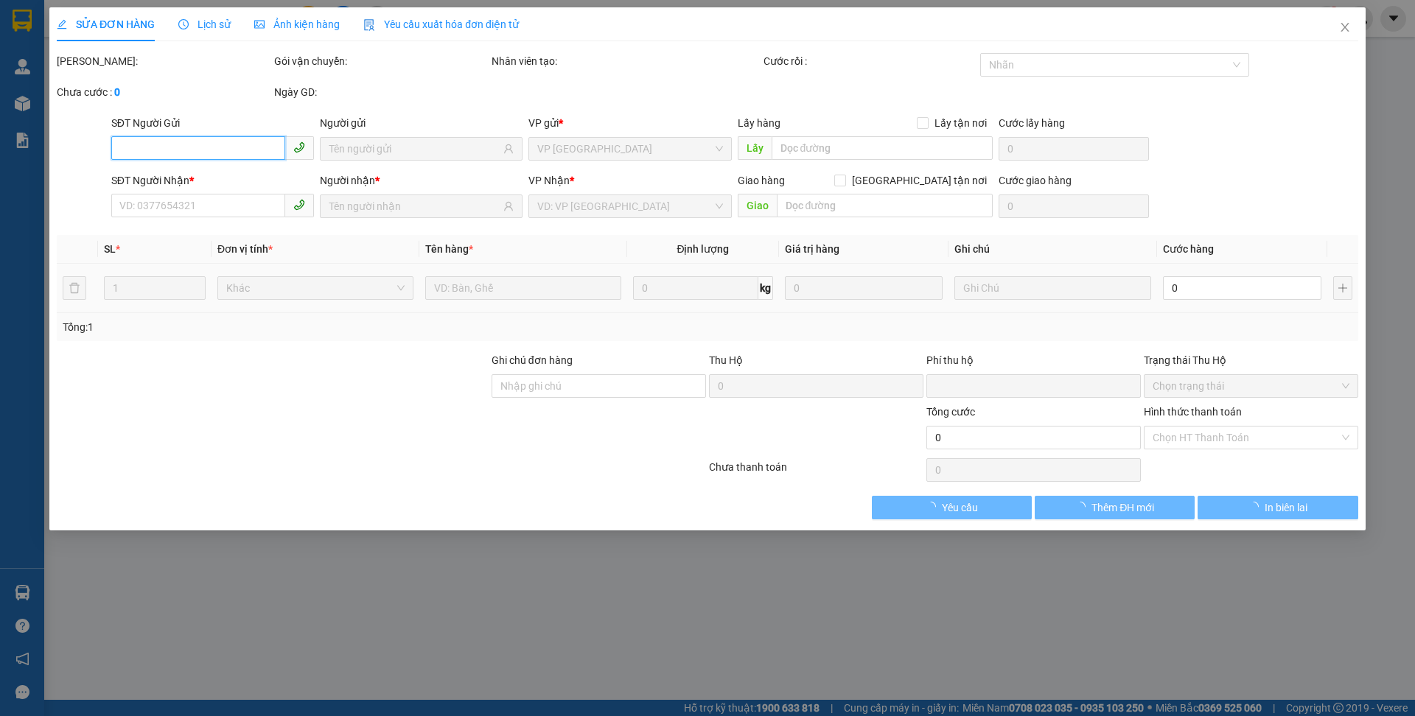
type input "0937932357"
type input "0976368156"
type input "0"
type input "110.000"
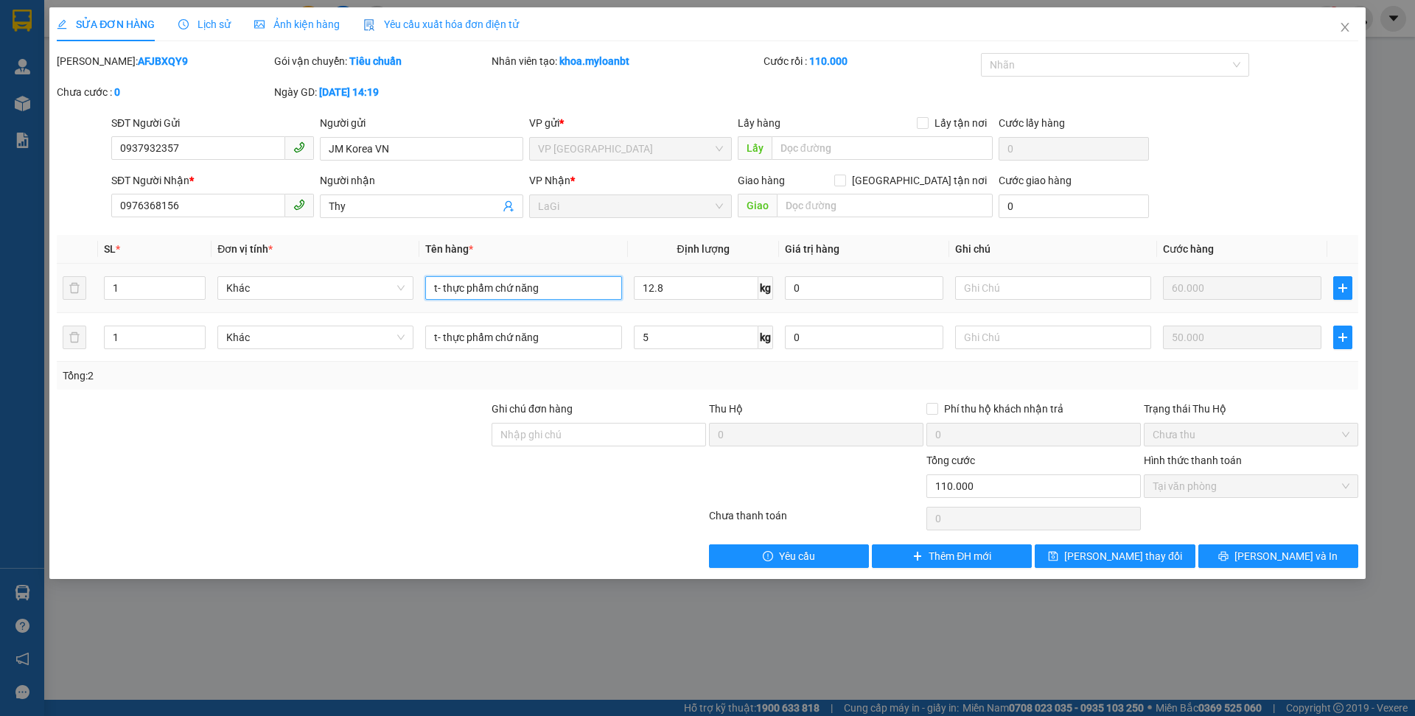
click at [590, 299] on input "t- thực phẩm chứ năng" at bounding box center [523, 288] width 196 height 24
click at [566, 287] on input "t- thực phẩm chứ năng" at bounding box center [523, 288] width 196 height 24
click at [1346, 29] on icon "close" at bounding box center [1345, 27] width 12 height 12
